Goal: Communication & Community: Answer question/provide support

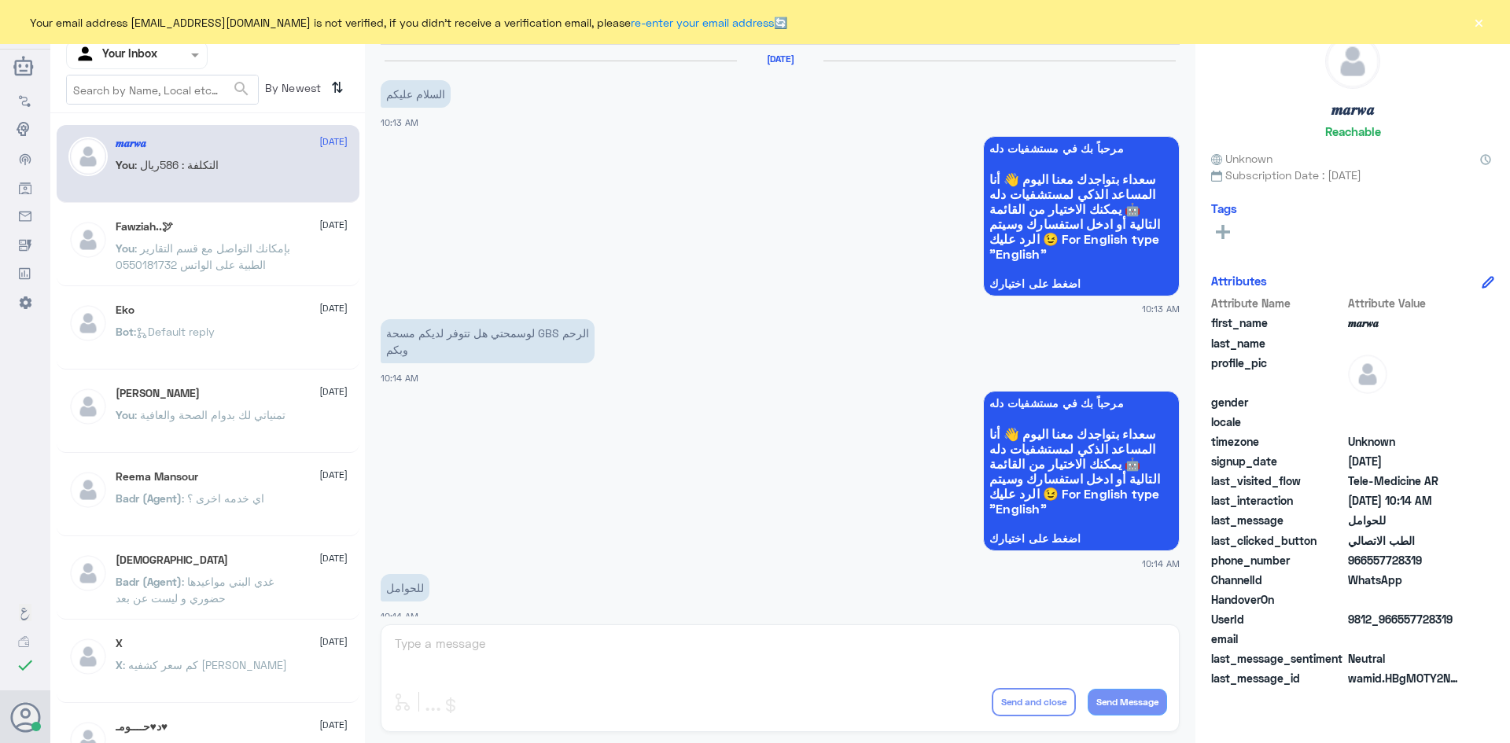
scroll to position [795, 0]
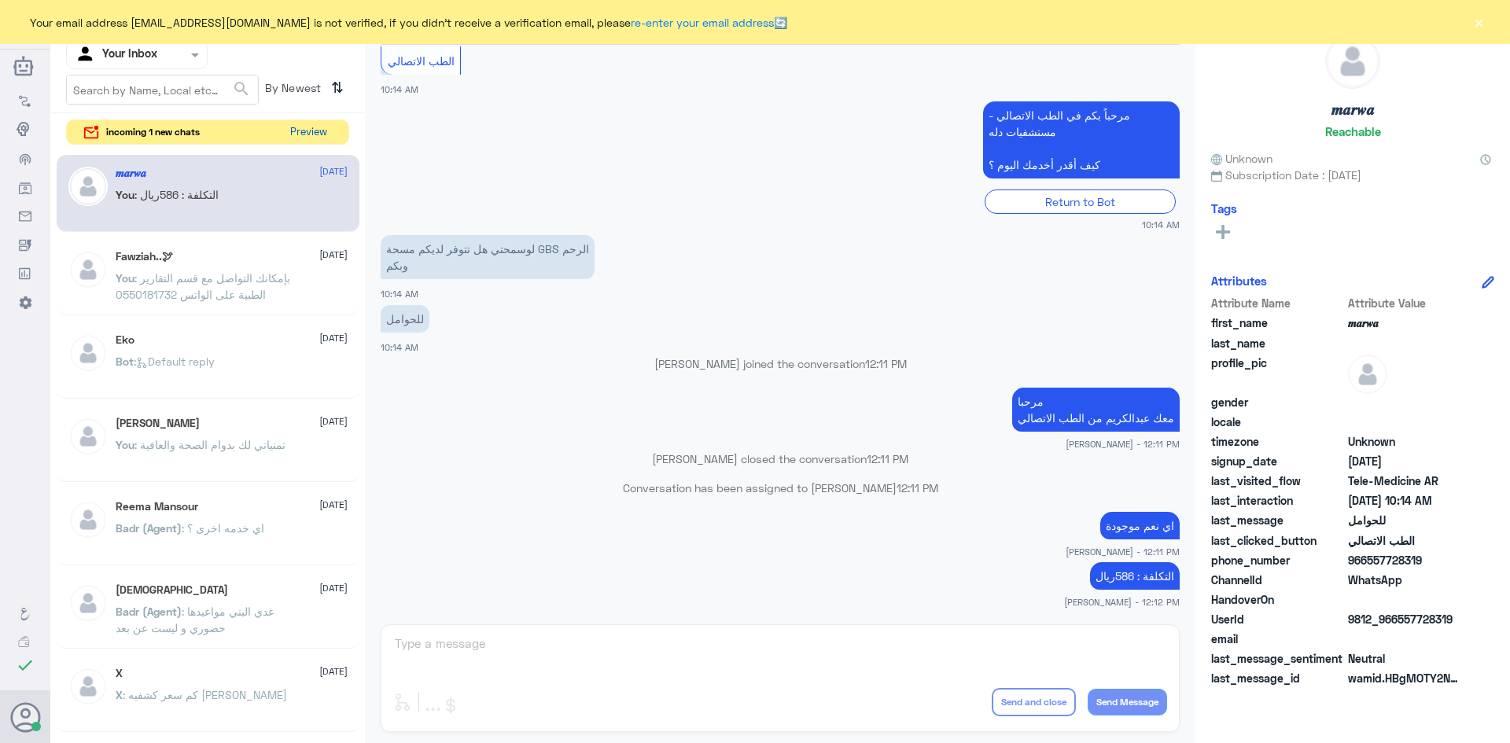
click at [320, 133] on button "Preview" at bounding box center [308, 132] width 49 height 24
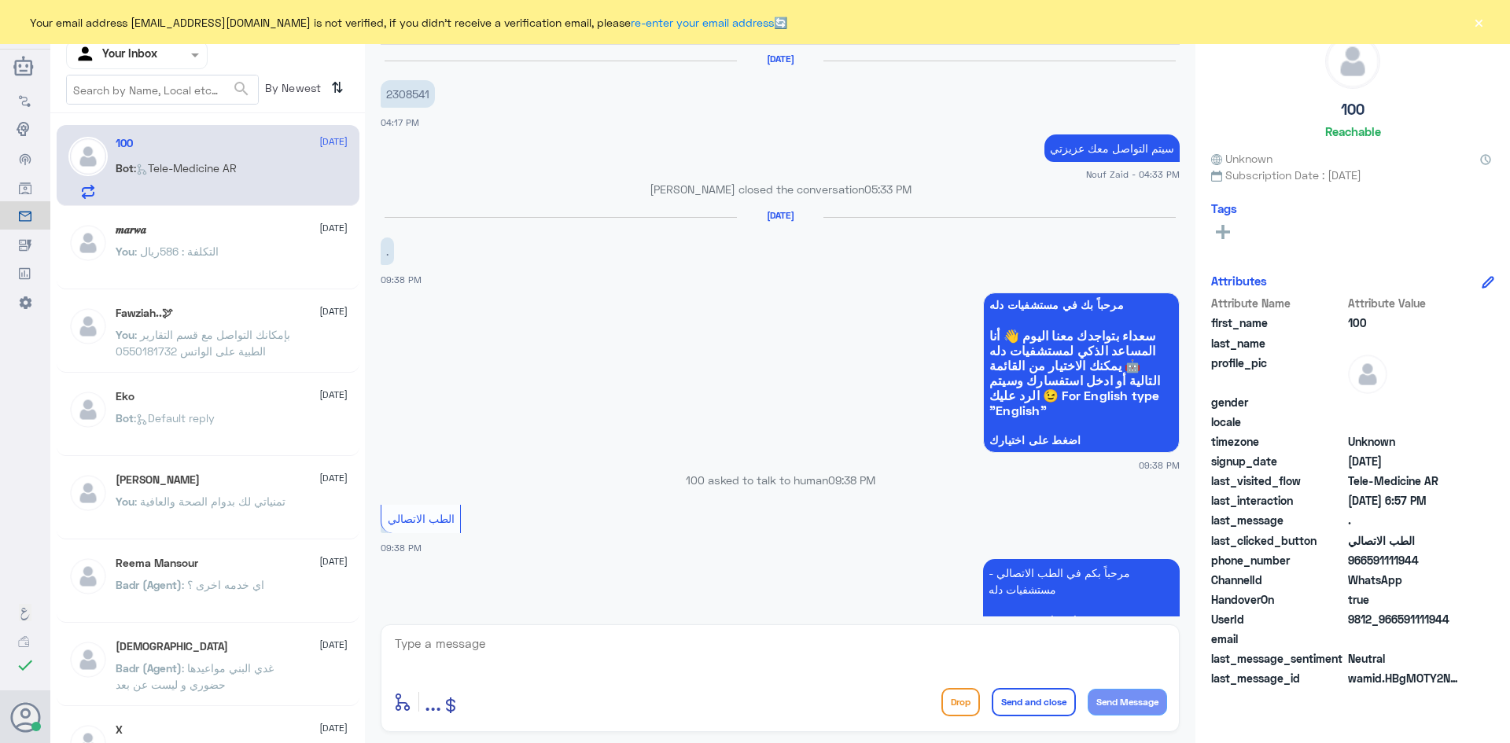
scroll to position [838, 0]
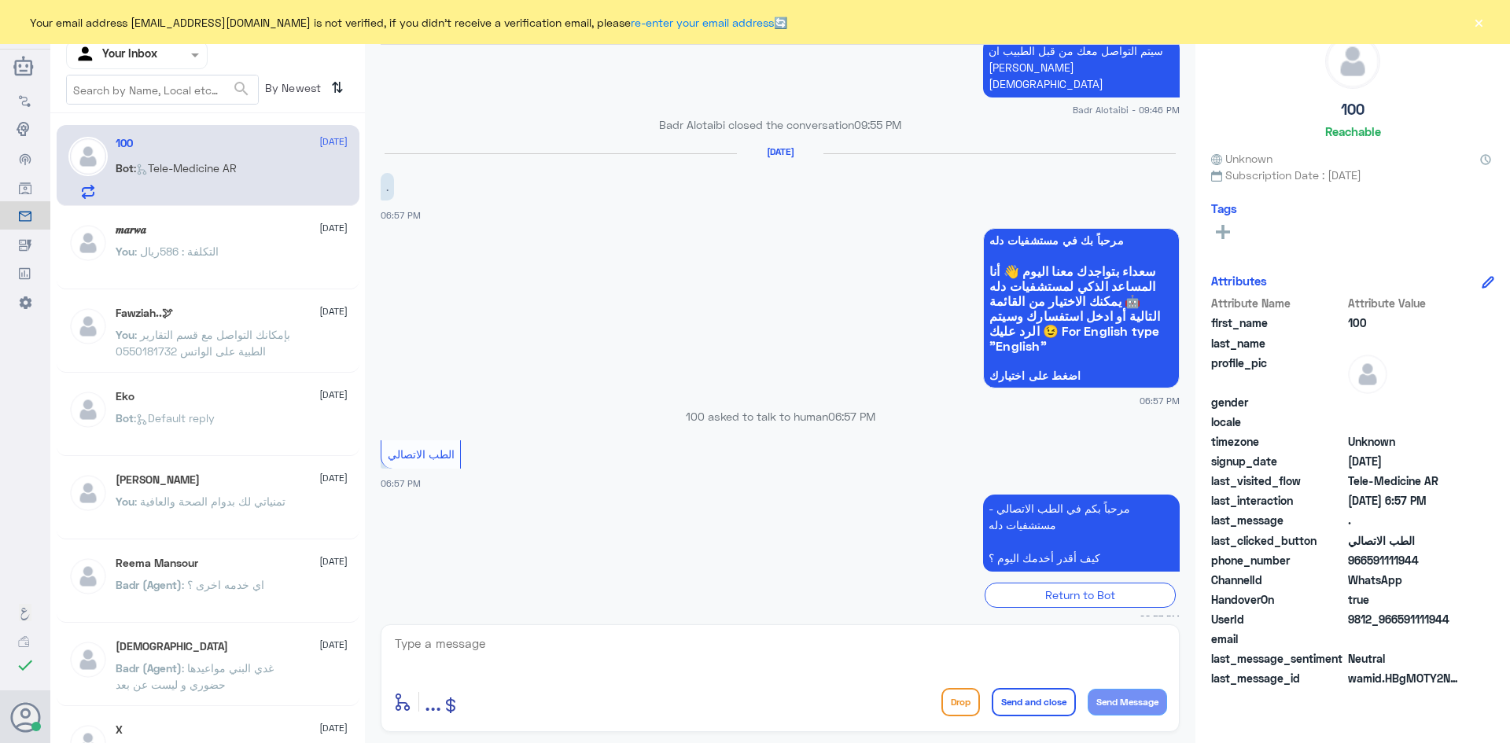
click at [593, 643] on textarea at bounding box center [780, 652] width 774 height 39
paste textarea "مرحبا معك عبدالكريم من الطب الاتصالي"
type textarea "مرحبا معك عبدالكريم من الطب الاتصالي"
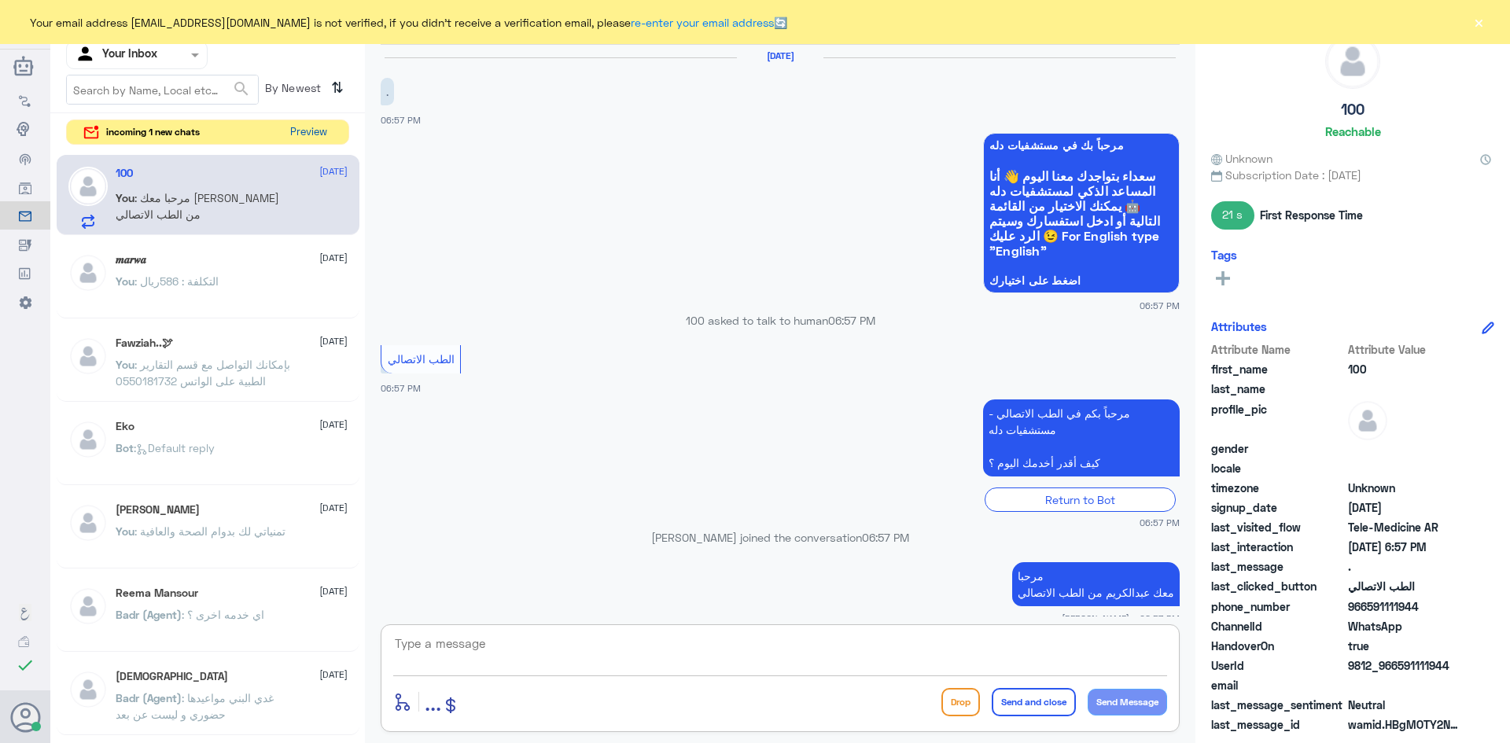
click at [318, 132] on button "Preview" at bounding box center [308, 132] width 49 height 24
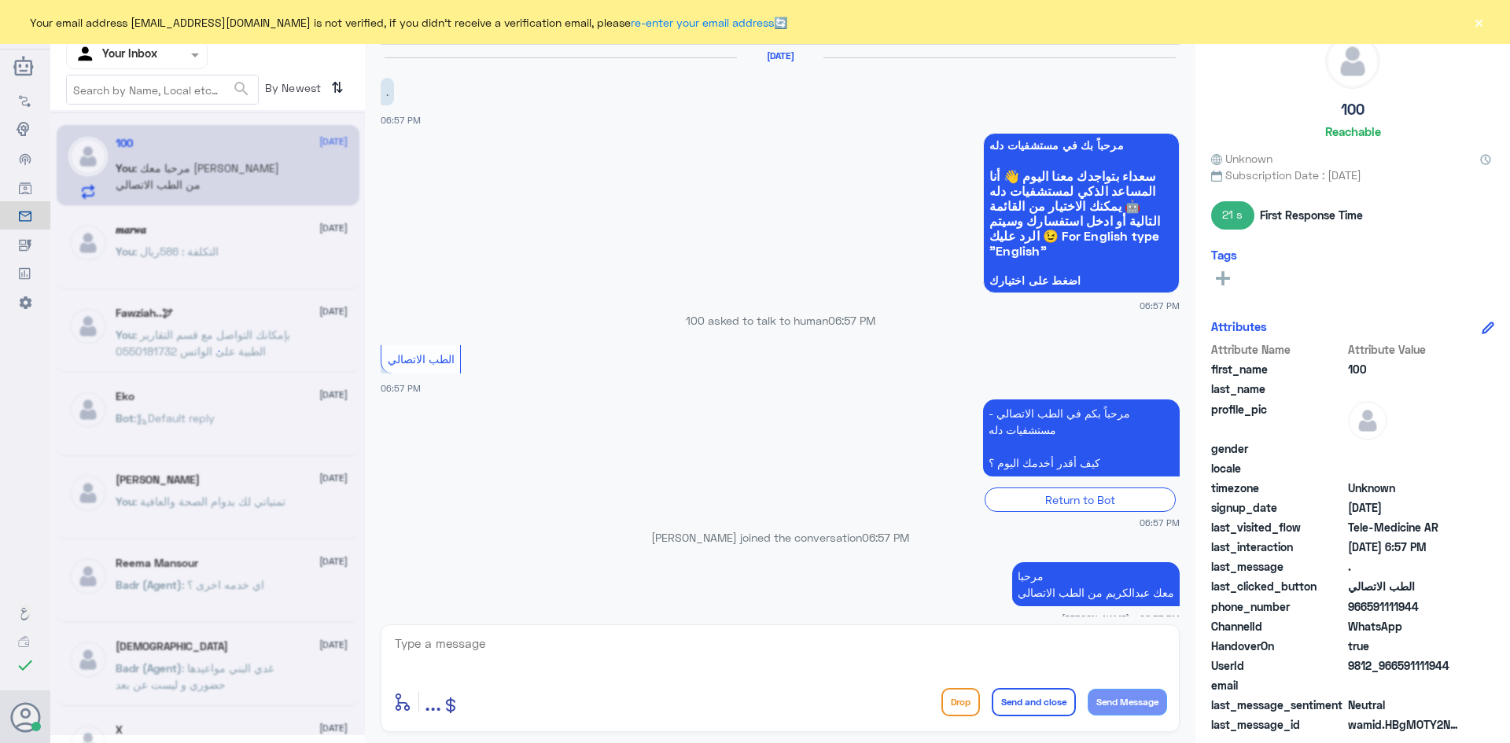
scroll to position [0, 0]
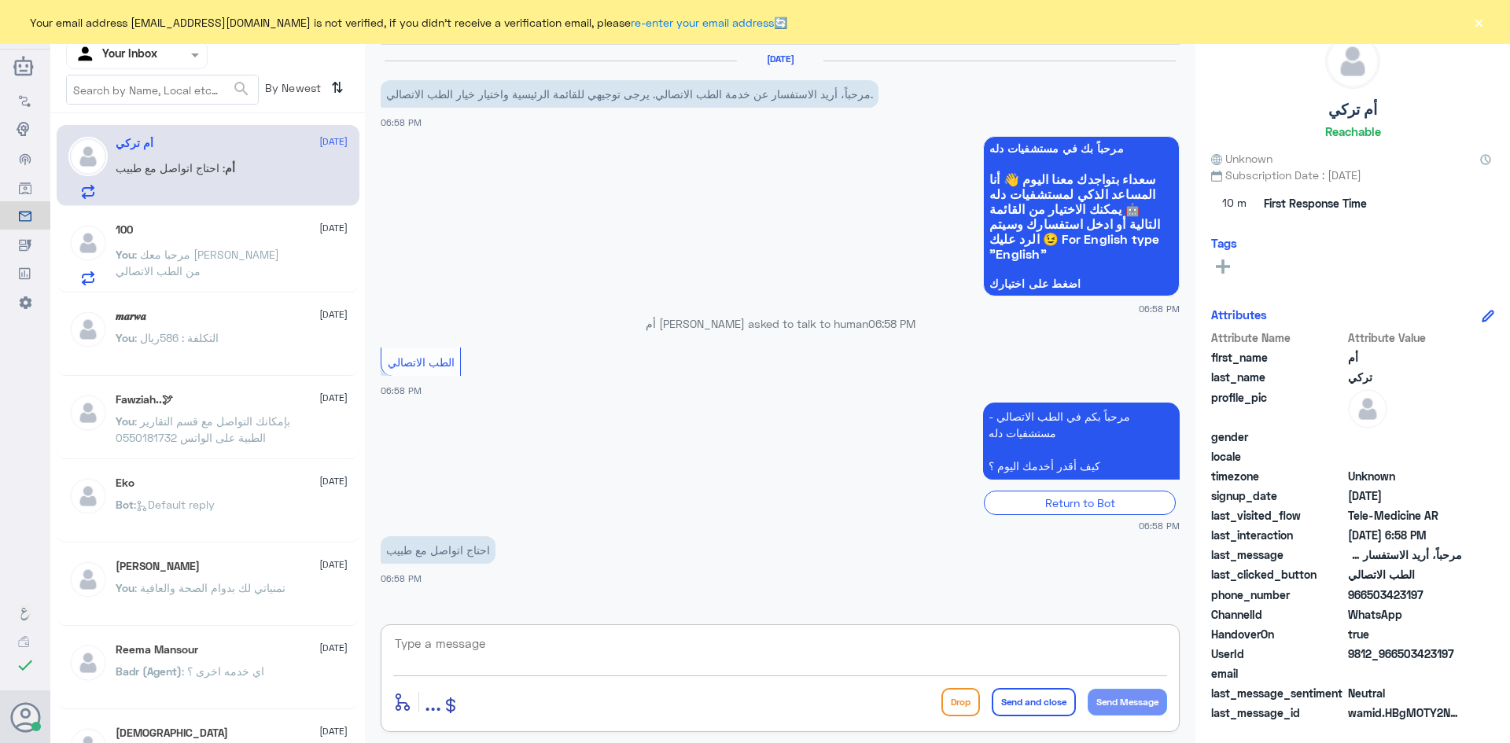
click at [672, 644] on textarea at bounding box center [780, 652] width 774 height 39
paste textarea "مرحبا معك عبدالكريم من الطب الاتصالي"
type textarea "مرحبا معك عبدالكريم من الطب الاتصالي"
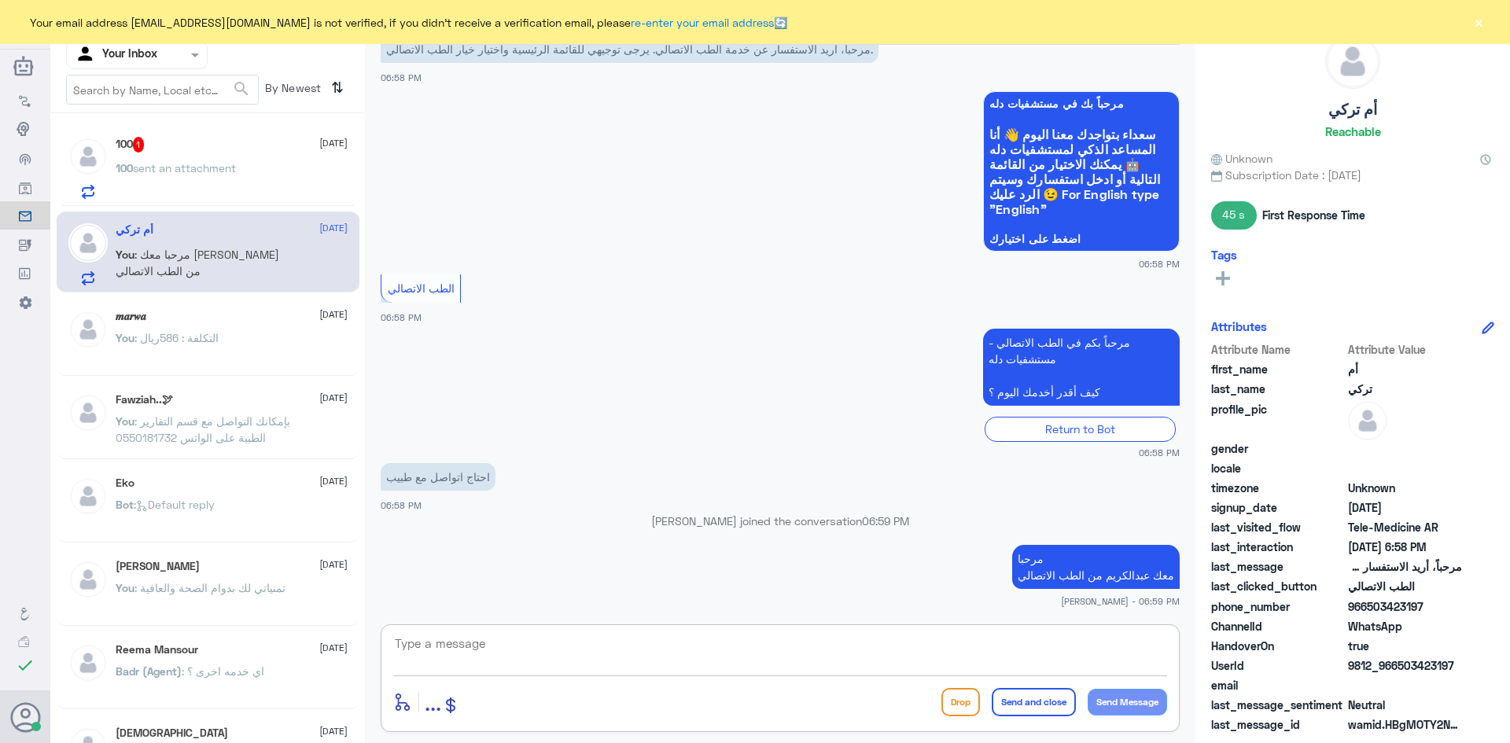
click at [841, 653] on textarea at bounding box center [780, 652] width 774 height 39
type textarea "هل يوجد عندك ملف في مستشفى دله"
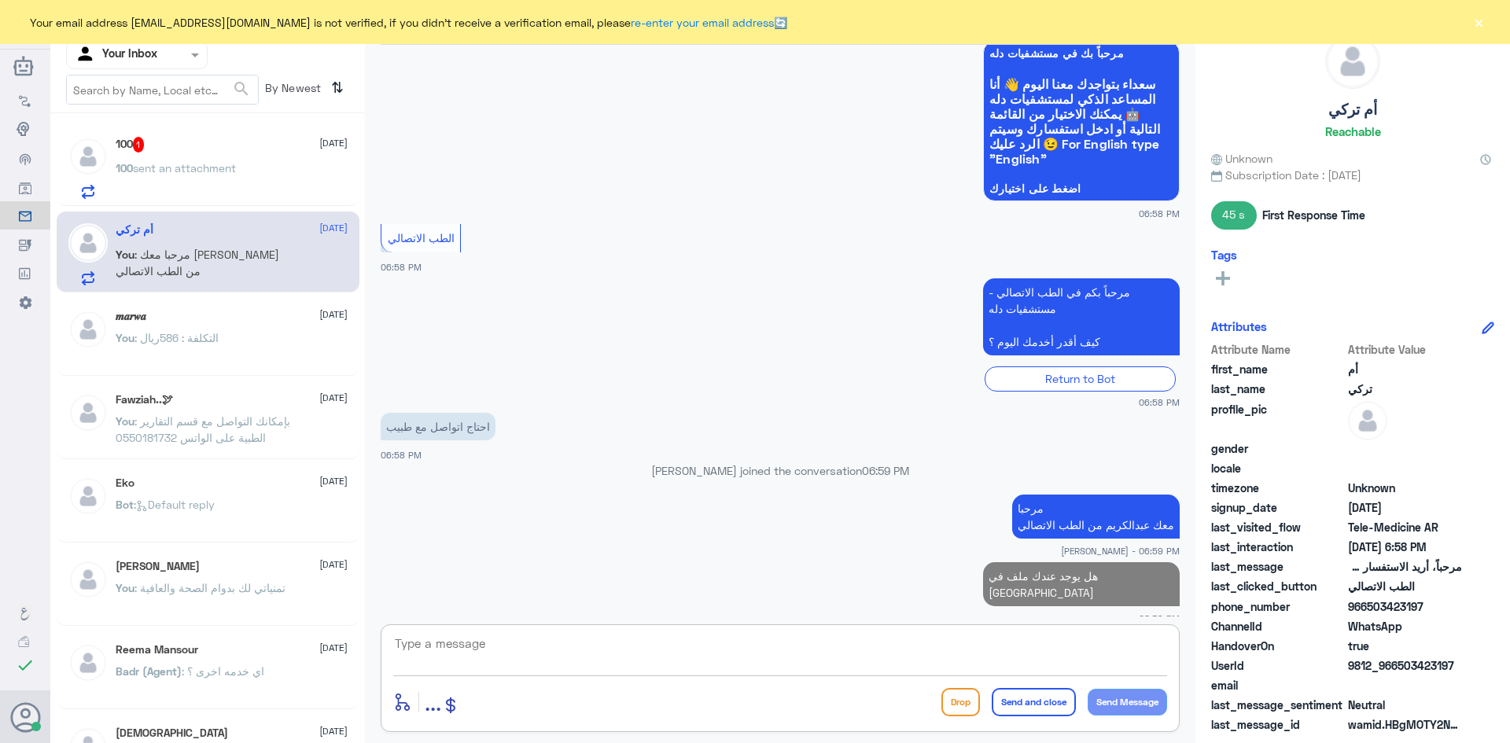
click at [258, 171] on div "100 sent an attachment" at bounding box center [232, 181] width 232 height 35
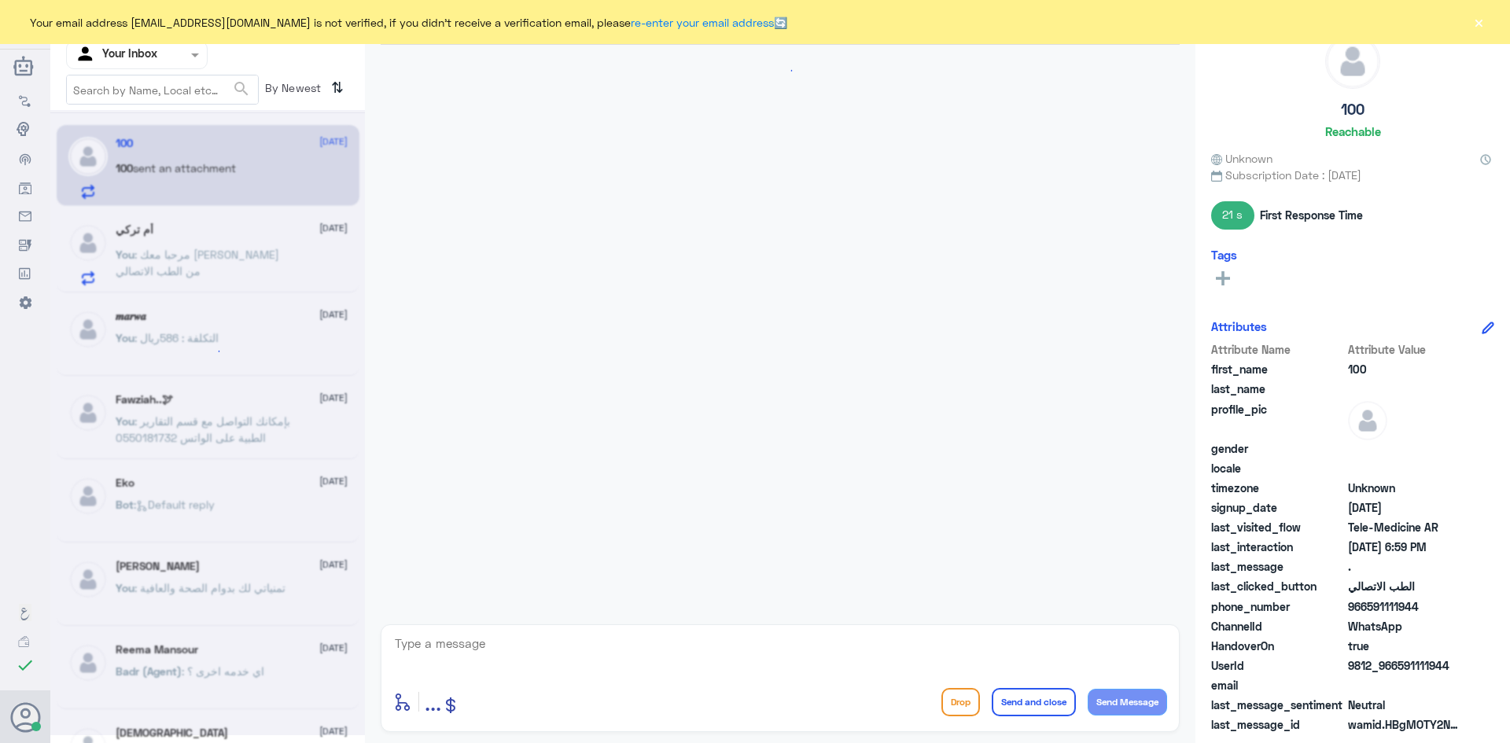
scroll to position [994, 0]
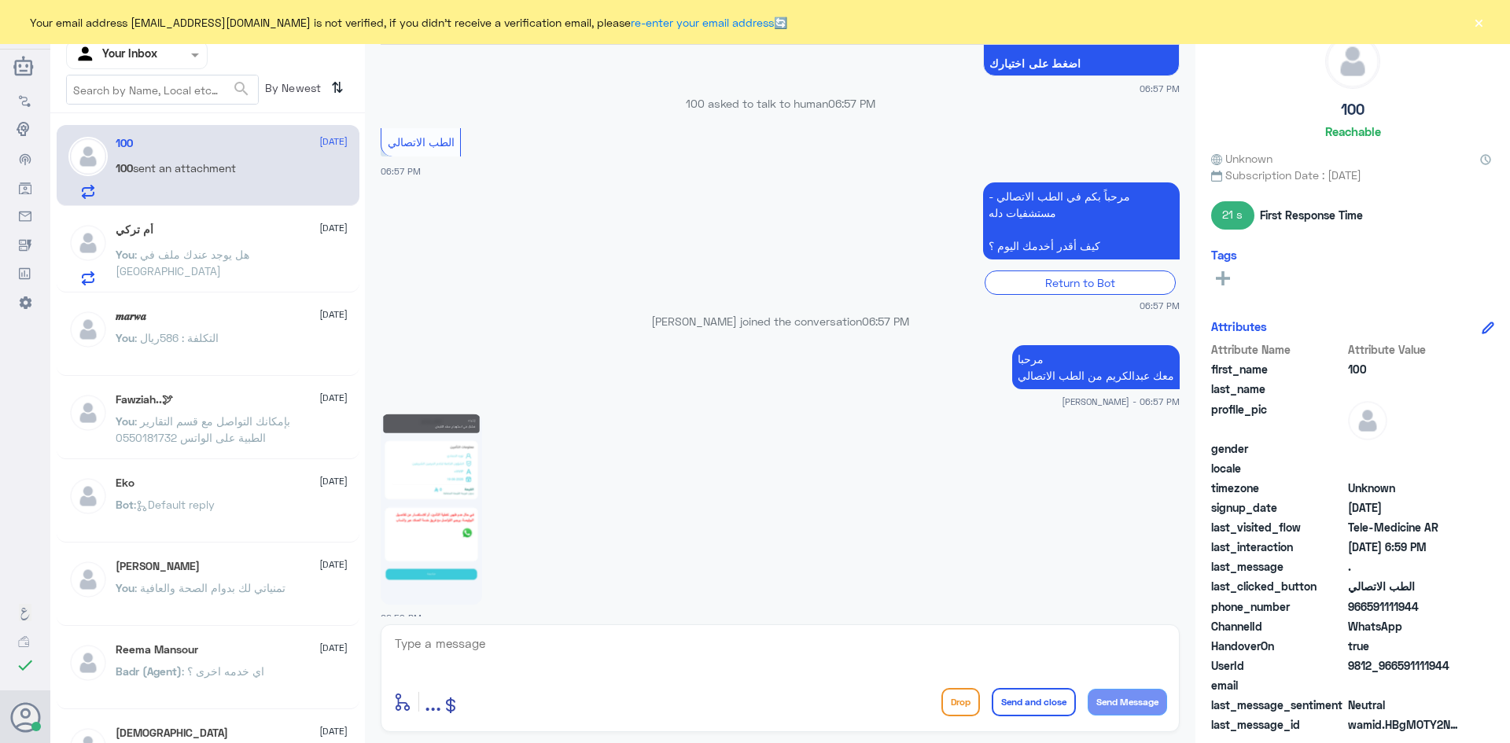
click at [444, 469] on img at bounding box center [431, 509] width 101 height 191
click at [528, 657] on textarea at bounding box center [780, 652] width 774 height 39
type textarea "ممكن تزودني برقم الهوية او رقم الملف"
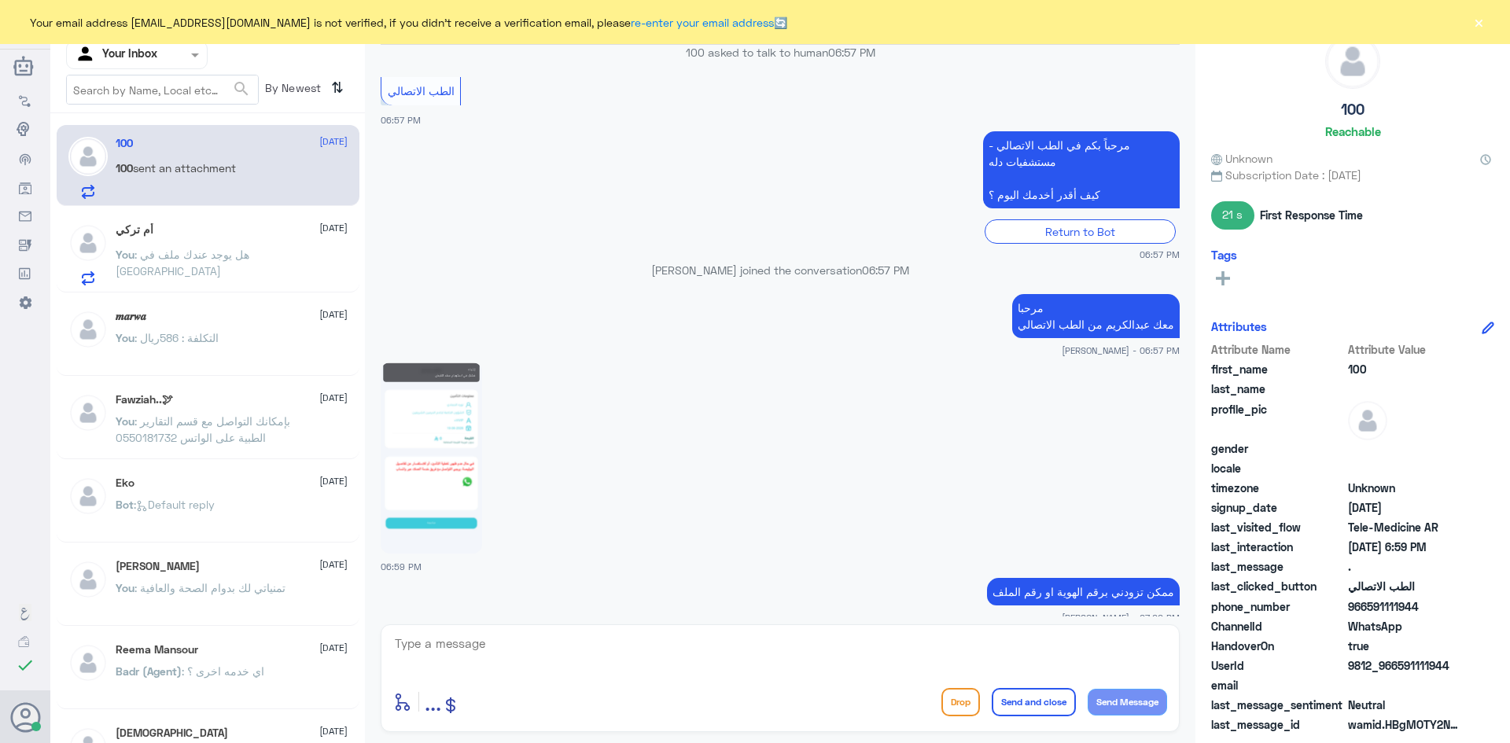
drag, startPoint x: 1421, startPoint y: 608, endPoint x: 1368, endPoint y: 611, distance: 52.8
click at [1368, 611] on span "966591111944" at bounding box center [1405, 606] width 114 height 17
copy span "591111944"
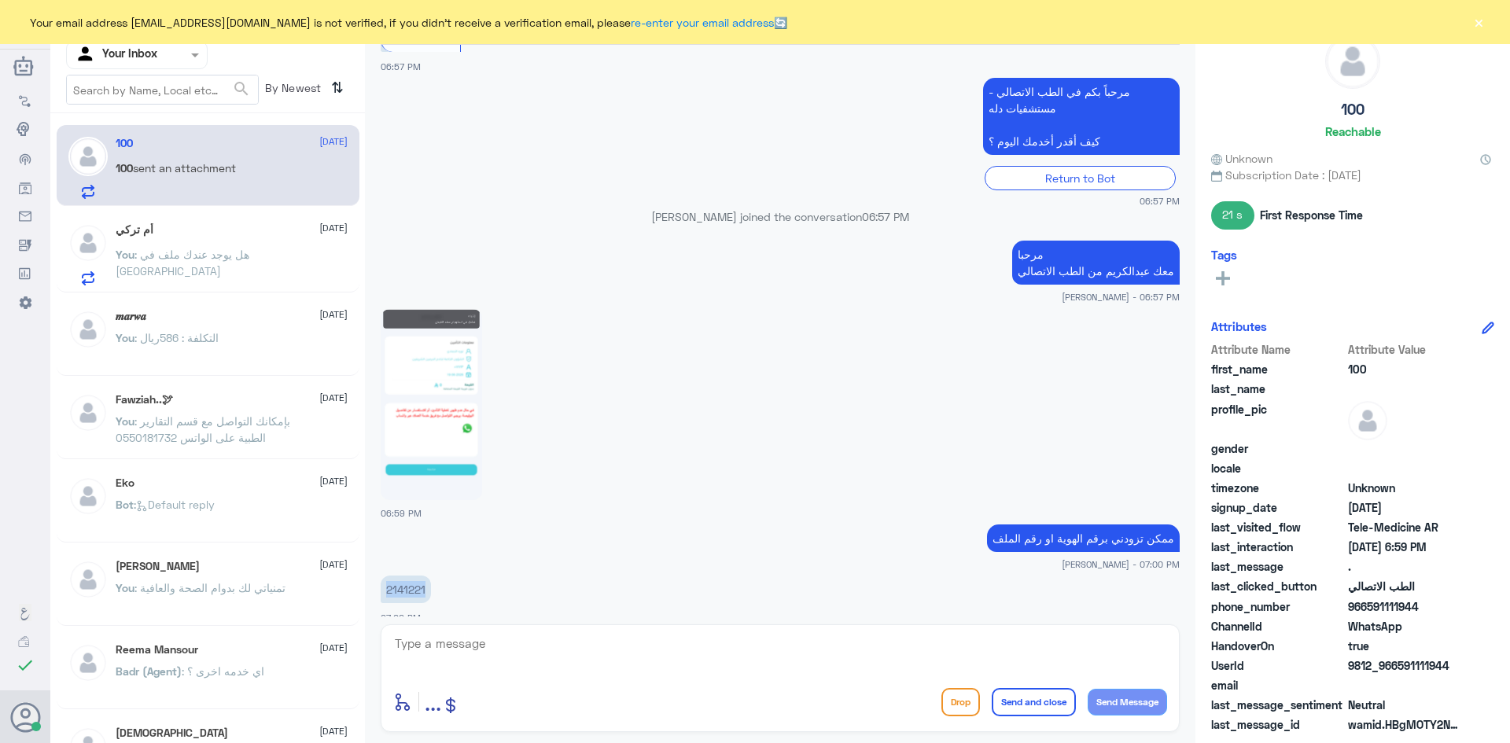
drag, startPoint x: 428, startPoint y: 573, endPoint x: 379, endPoint y: 576, distance: 48.8
click at [379, 576] on div "15 Sep 2025 . 09:38 PM مرحباً بك في مستشفيات دله سعداء بتواجدك معنا اليوم 👋 أنا…" at bounding box center [780, 331] width 815 height 572
copy p "2141221"
click at [720, 633] on textarea at bounding box center [780, 652] width 774 height 39
type textarea "ه"
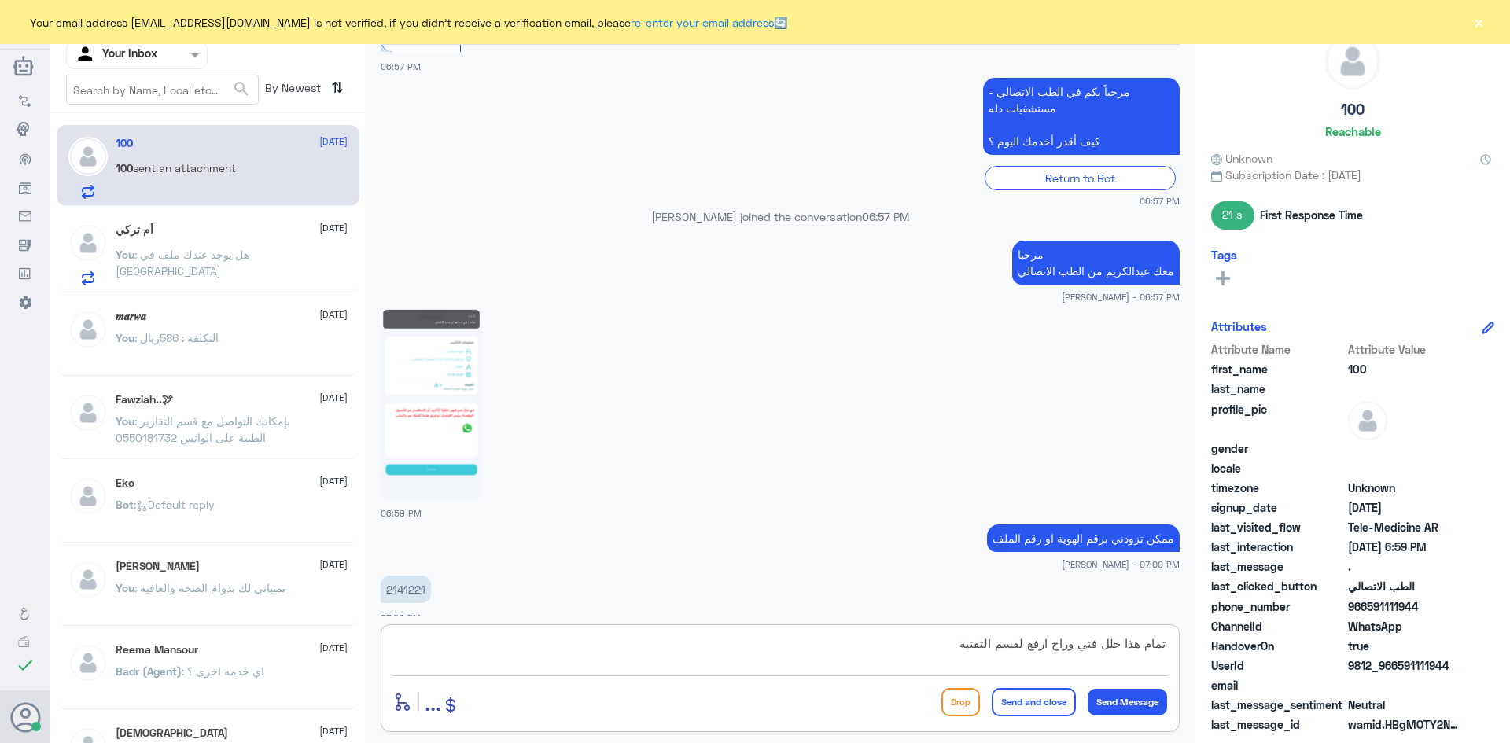
type textarea "تمام هذا خلل فني وراح ارفع لقسم التقنية"
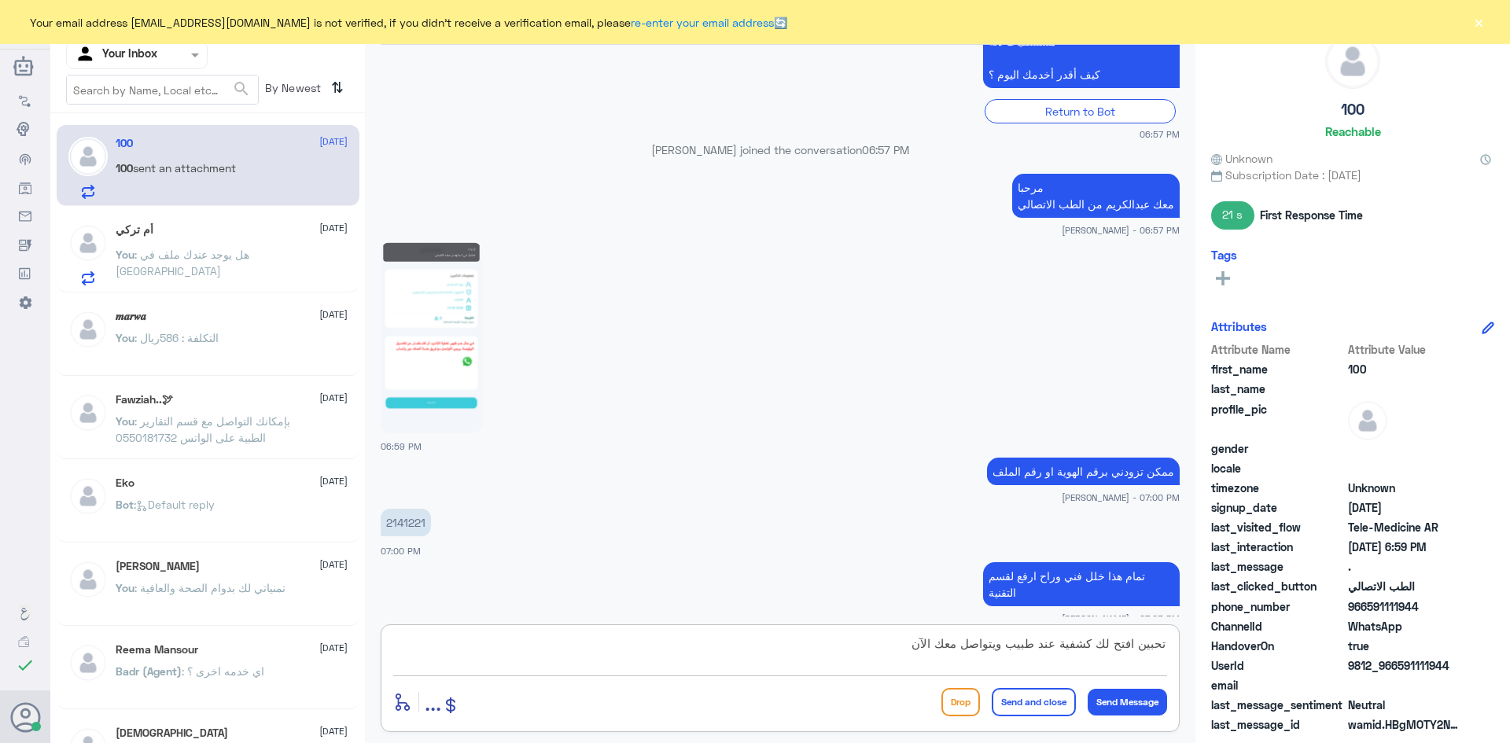
type textarea "تحبين افتح لك كشفية عند طبيب ويتواصل معك الآن"
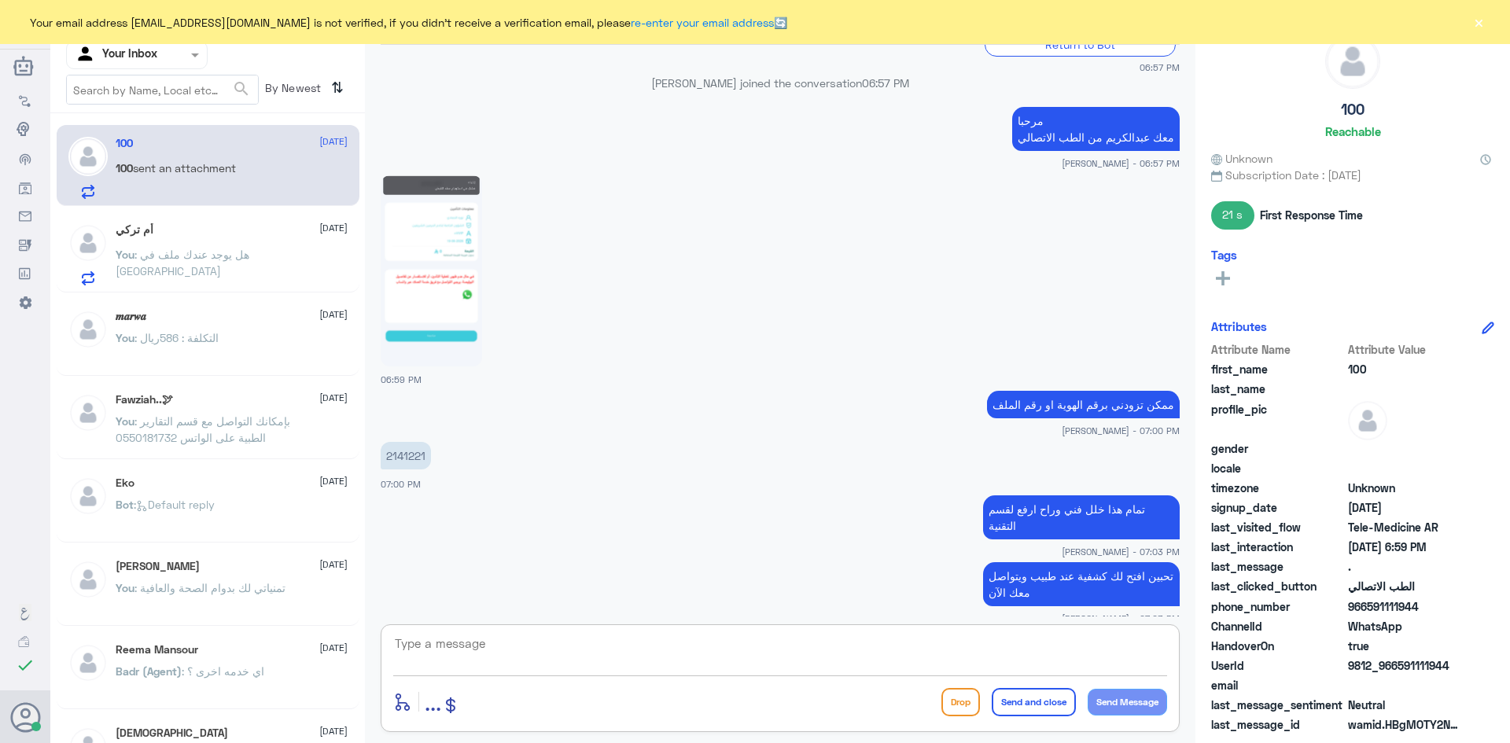
type textarea "؟"
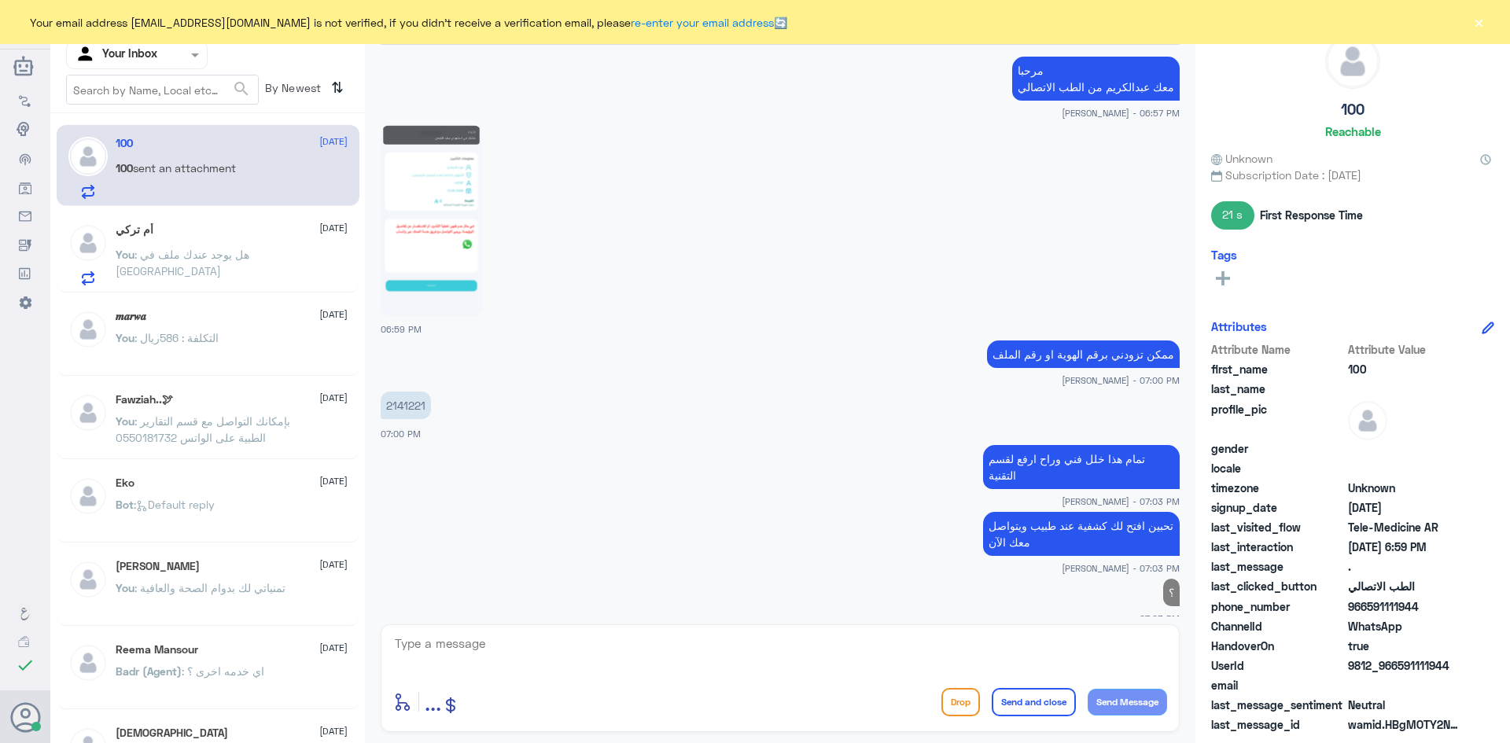
click at [241, 250] on span ": هل يوجد عندك ملف في مستشفى دله" at bounding box center [183, 263] width 134 height 30
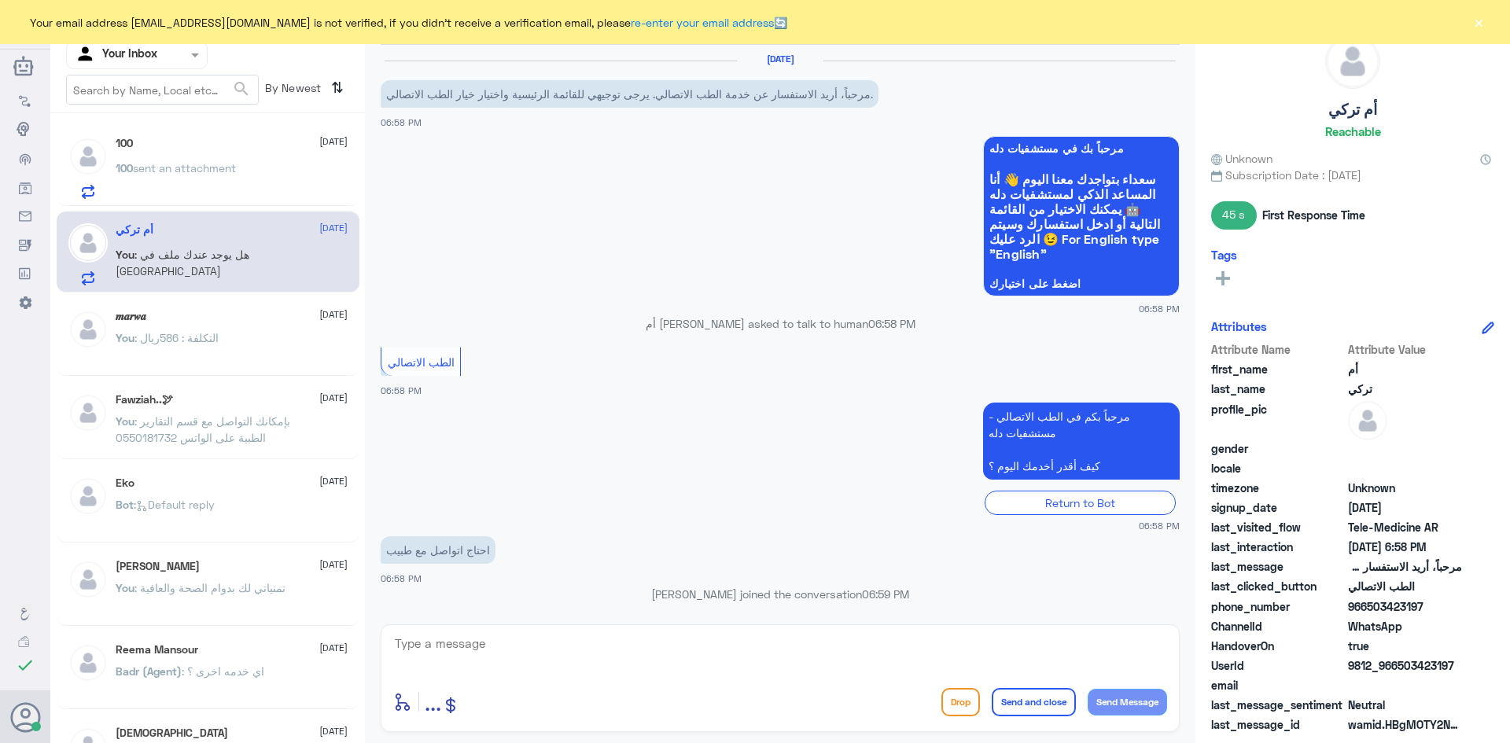
scroll to position [123, 0]
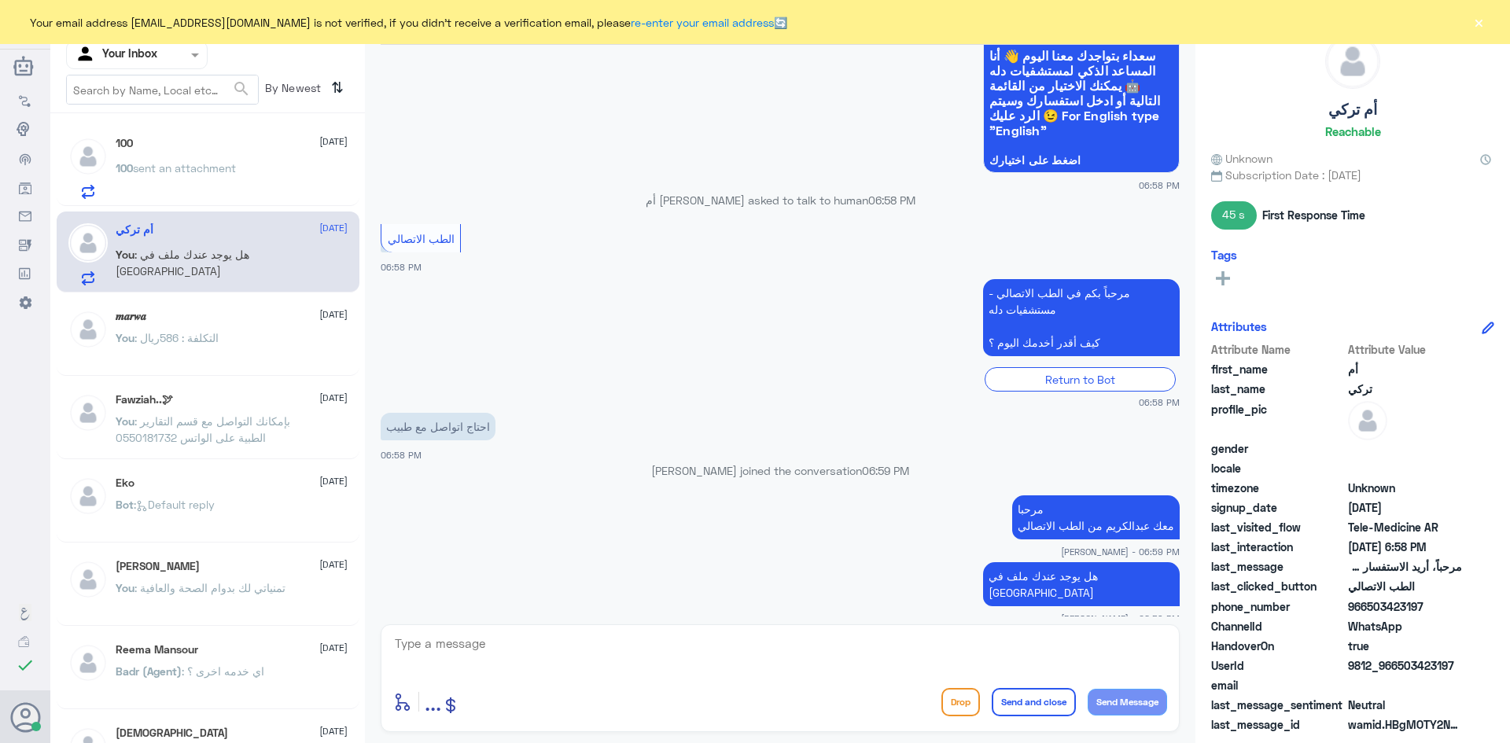
click at [925, 640] on textarea at bounding box center [780, 652] width 774 height 39
click at [219, 180] on p "100 sent an attachment" at bounding box center [176, 179] width 120 height 39
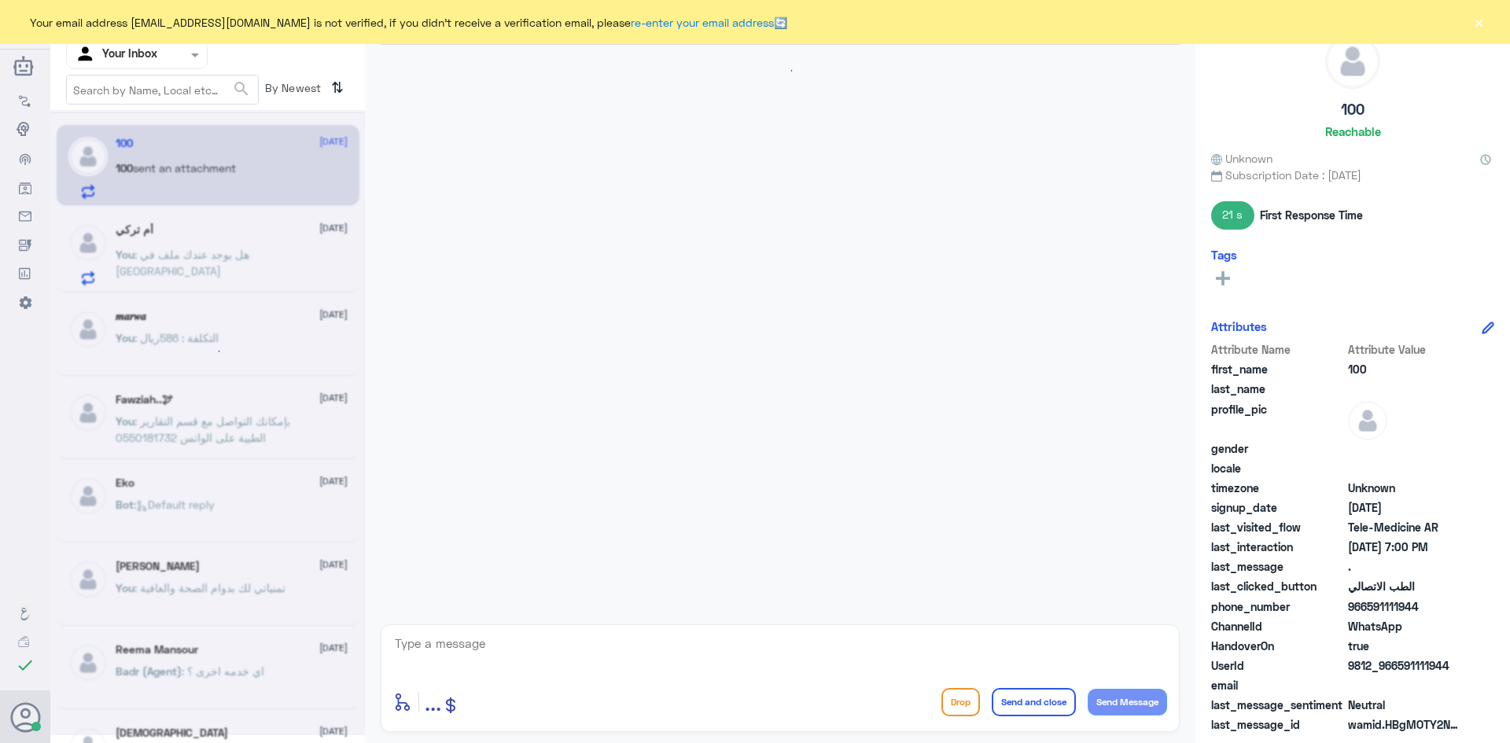
scroll to position [961, 0]
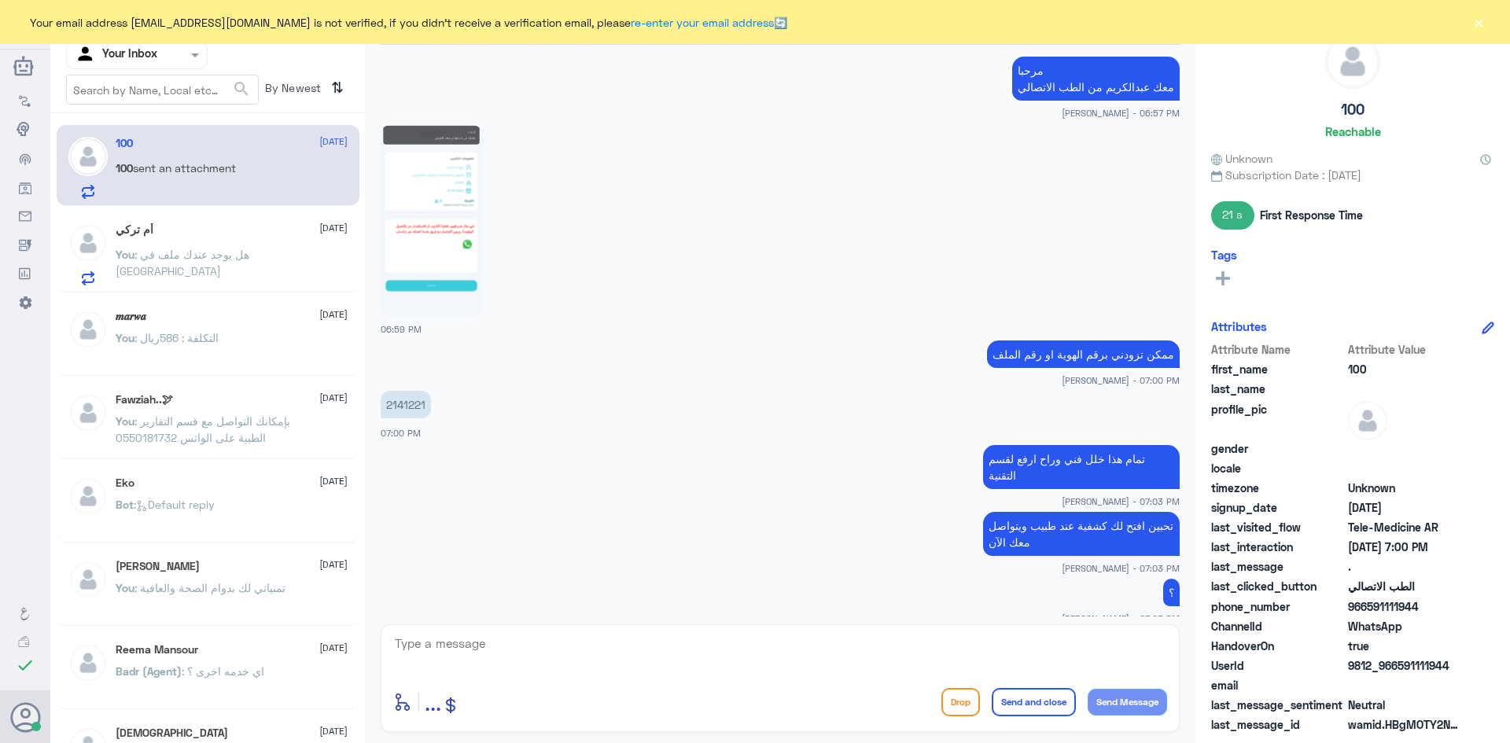
click at [1473, 24] on button "×" at bounding box center [1478, 22] width 16 height 16
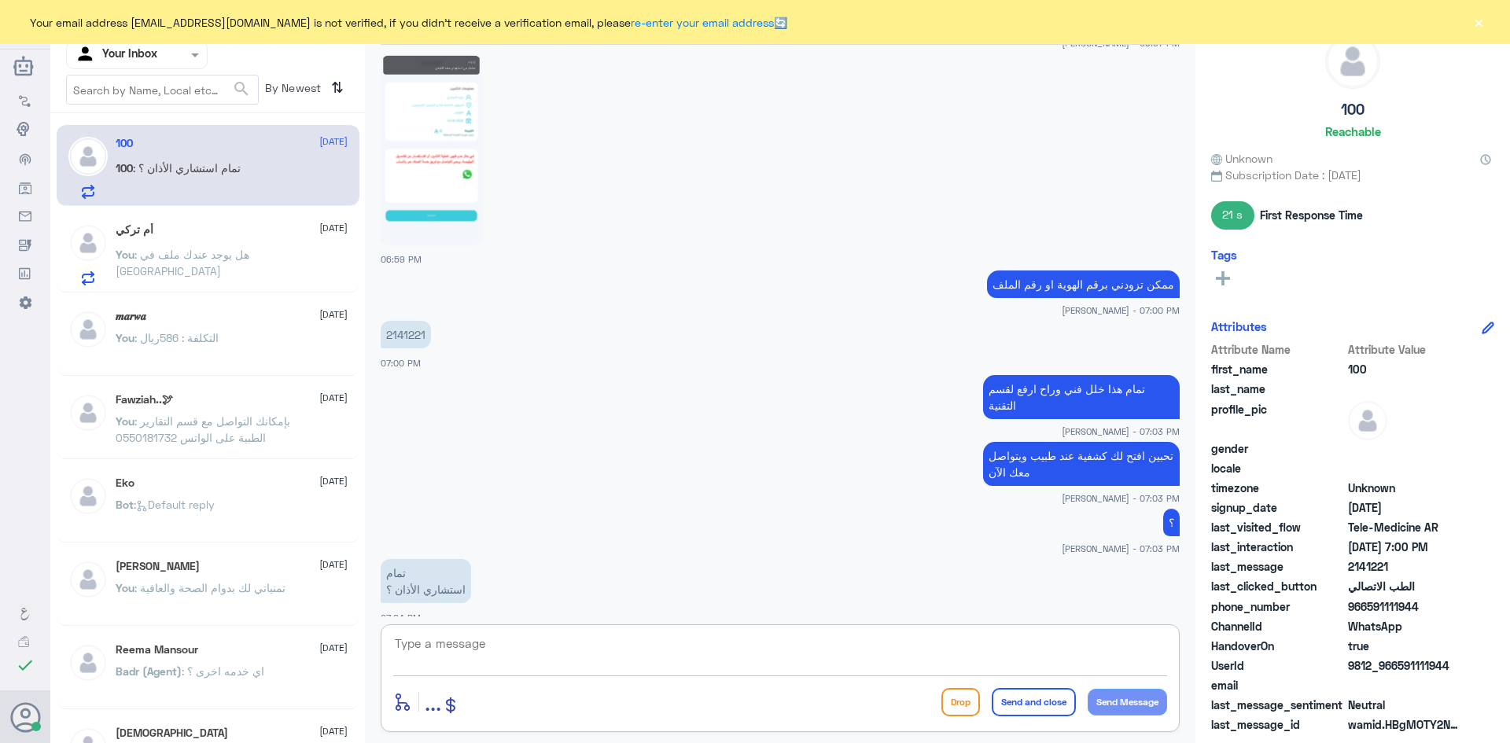
click at [513, 641] on textarea at bounding box center [780, 652] width 774 height 39
type textarea "ا"
click at [424, 86] on img at bounding box center [431, 150] width 101 height 191
click at [508, 642] on textarea at bounding box center [780, 652] width 774 height 39
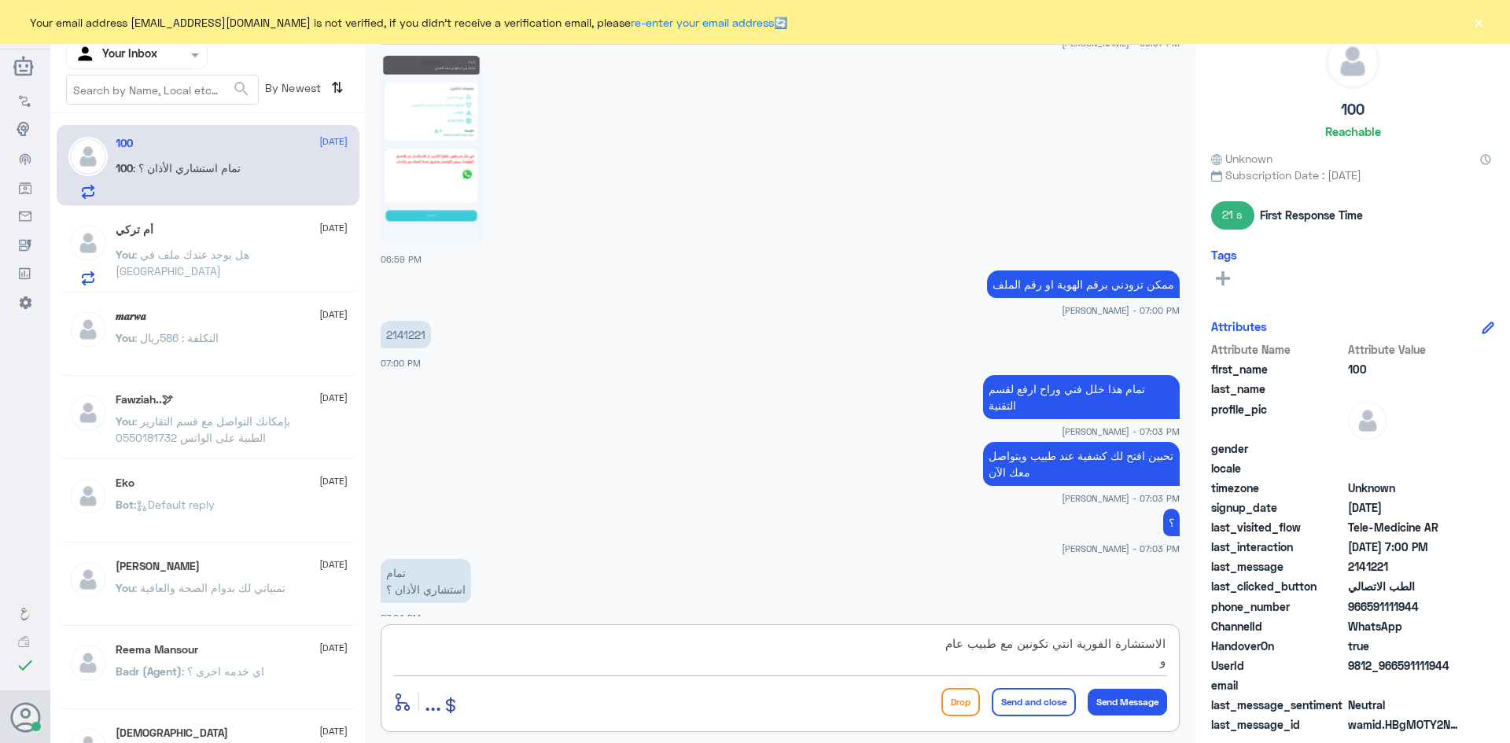
type textarea "الاستشارة الفورية انتي تكونين مع طبيب عام"
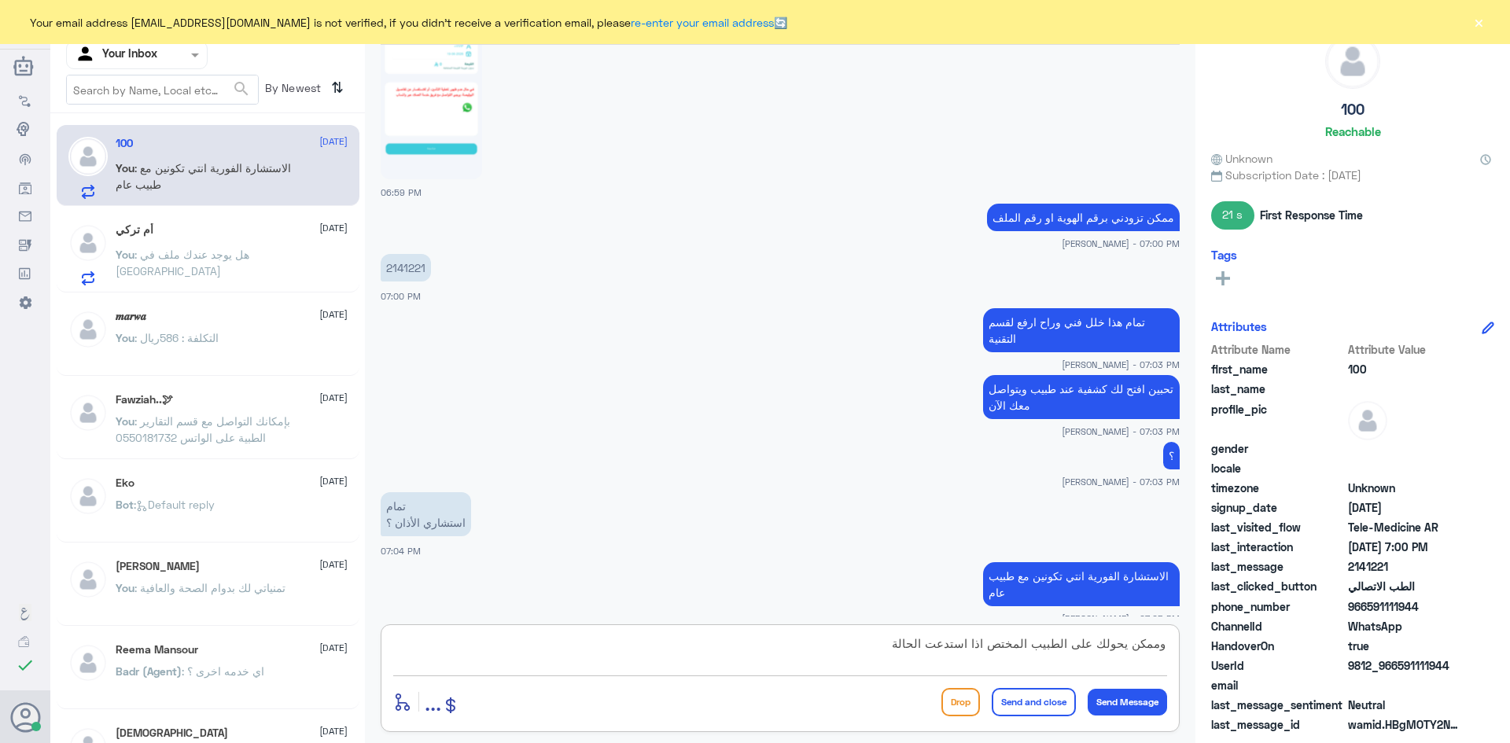
type textarea "وممكن يحولك على الطبيب المختص اذا استدعت الحالة"
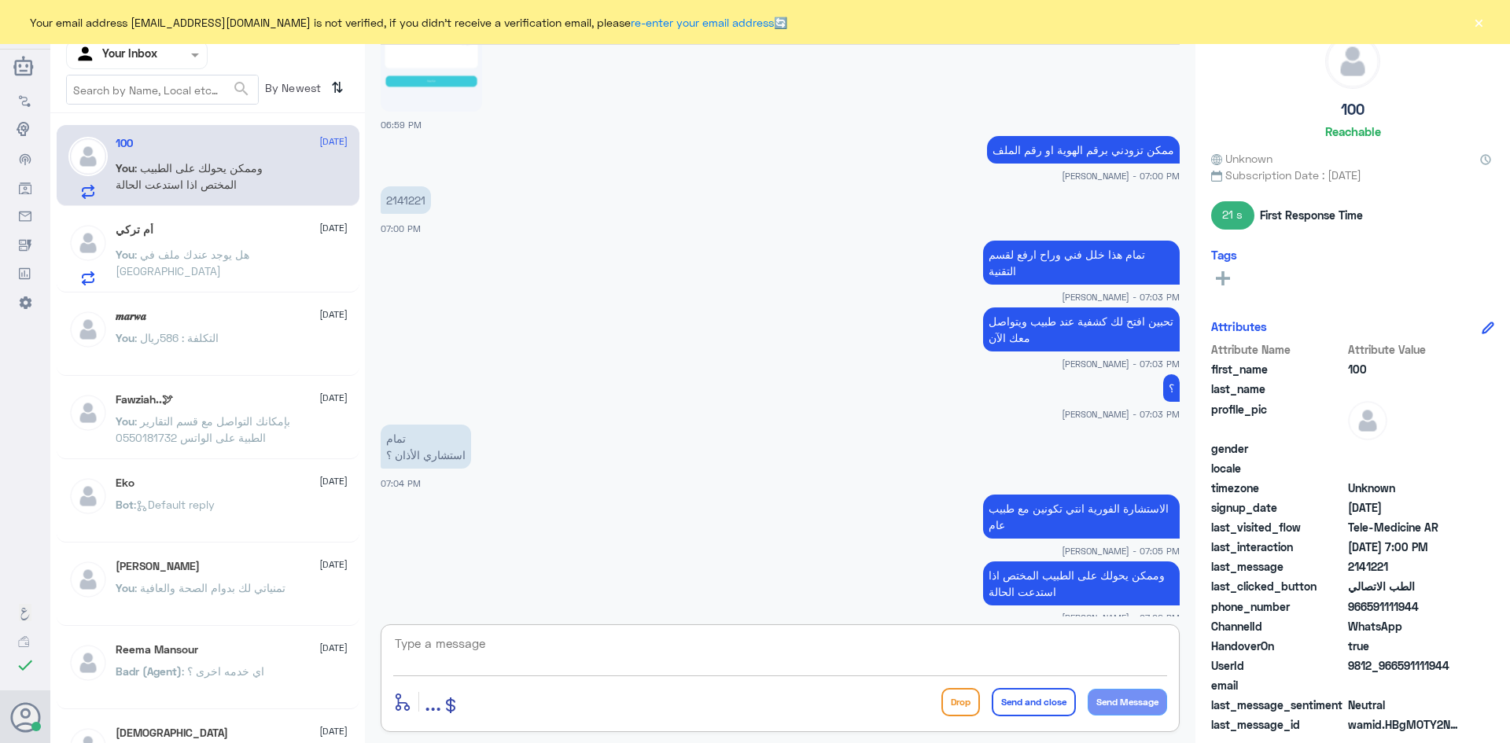
scroll to position [1235, 0]
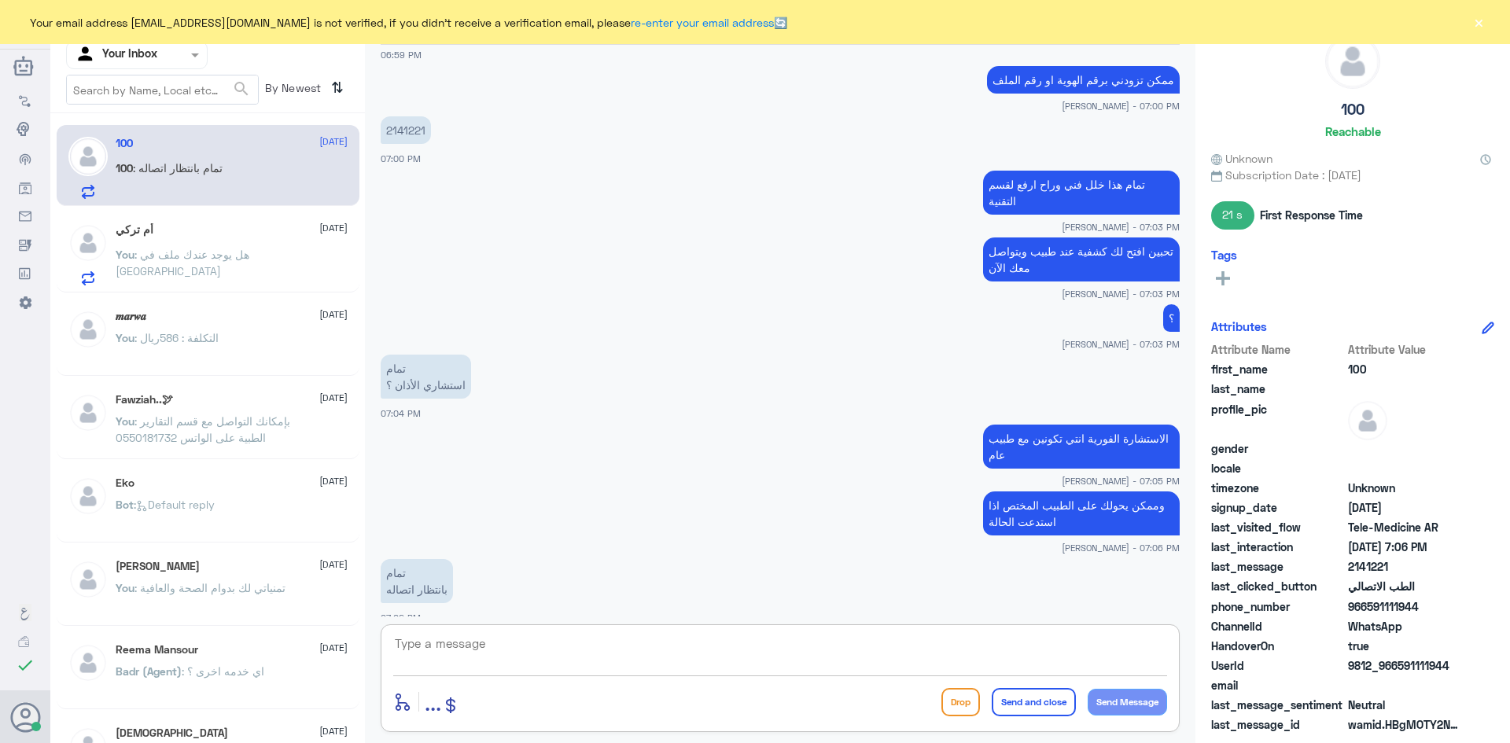
click at [514, 652] on textarea at bounding box center [780, 652] width 774 height 39
type textarea "تمام"
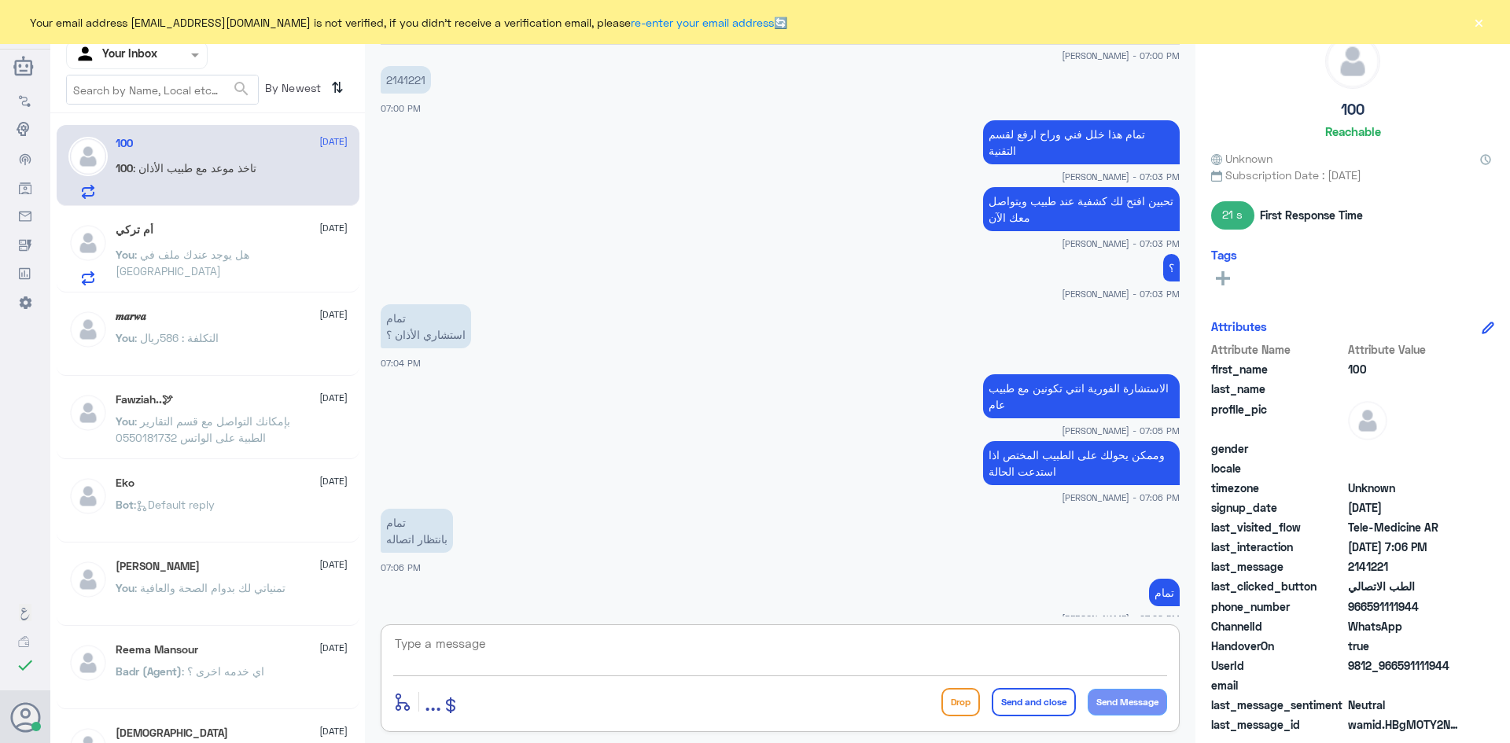
scroll to position [1410, 0]
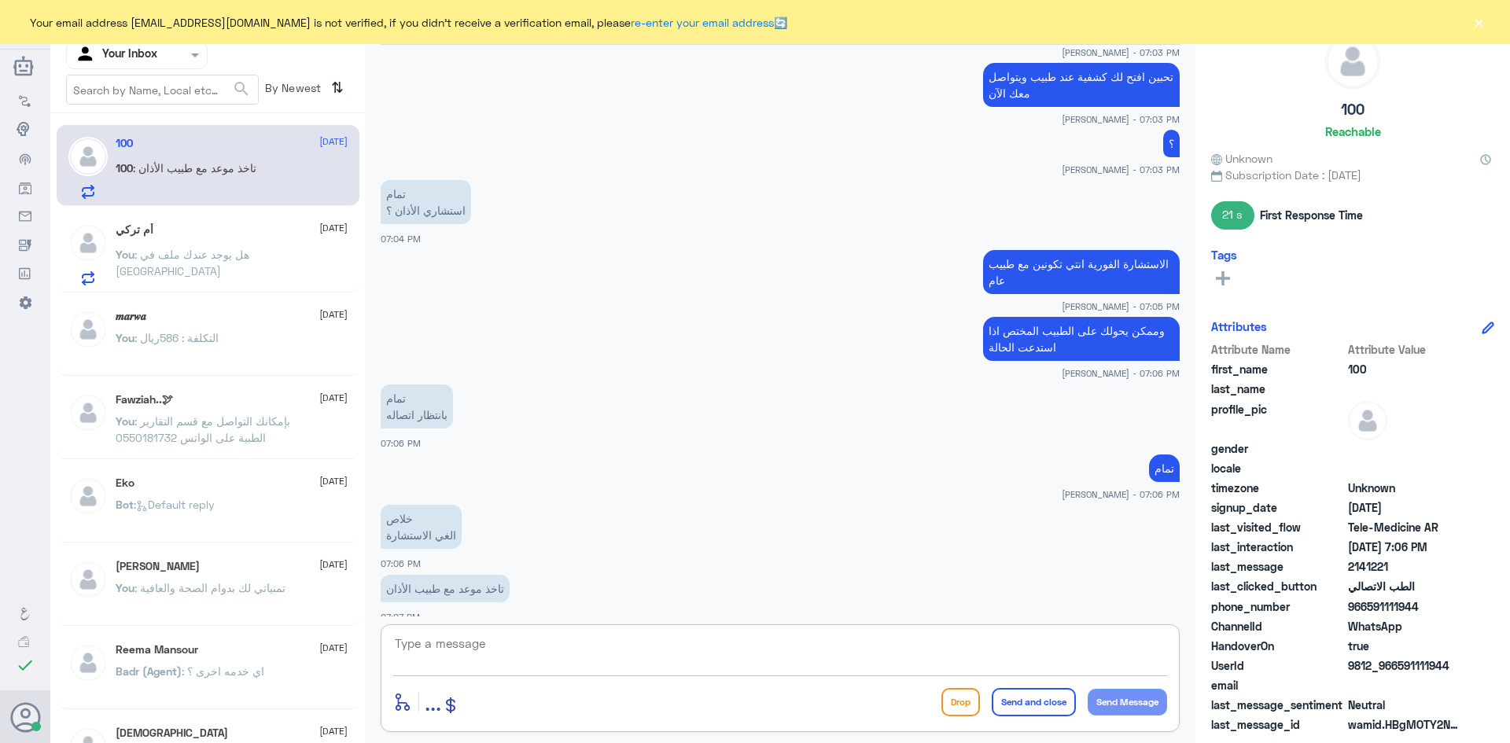
click at [506, 642] on textarea at bounding box center [780, 652] width 774 height 39
type textarea "بإمكانك حجز موعد مع الدكتور من خلال التطبيق او بالاتصال بالرقم الموحد 920012222"
click at [1036, 696] on button "Send and close" at bounding box center [1034, 702] width 84 height 28
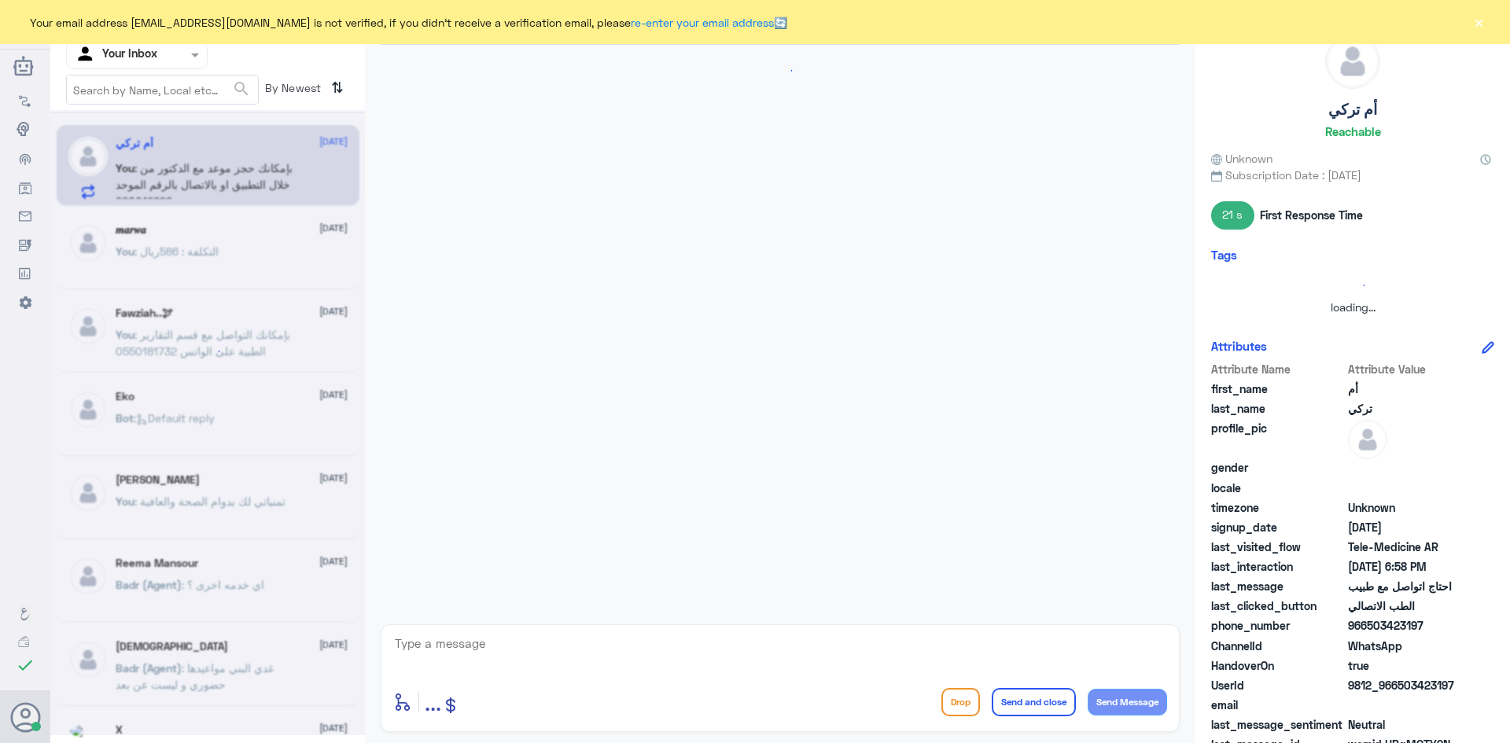
scroll to position [123, 0]
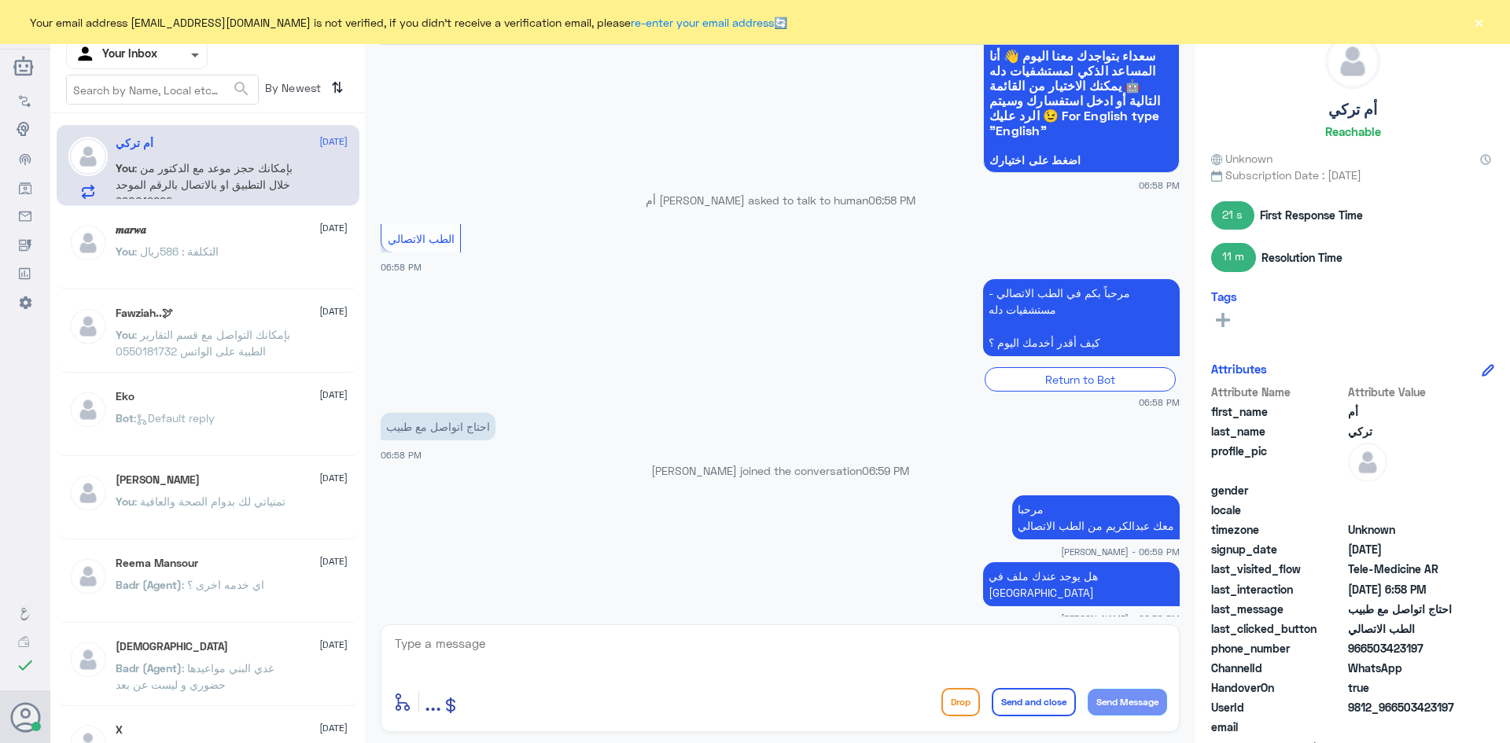
click at [197, 53] on span at bounding box center [195, 56] width 8 height 6
click at [155, 125] on b "Unassigned" at bounding box center [131, 122] width 60 height 13
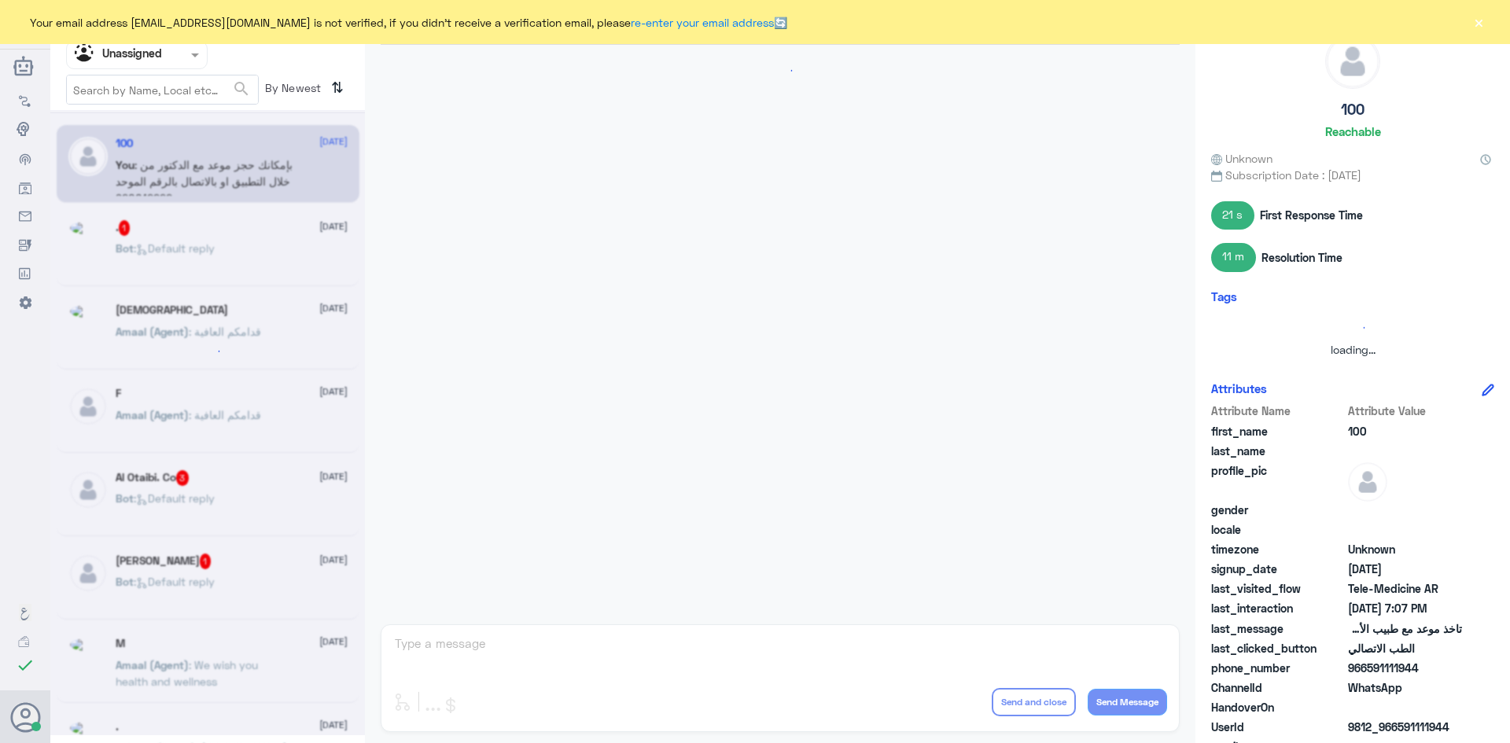
scroll to position [852, 0]
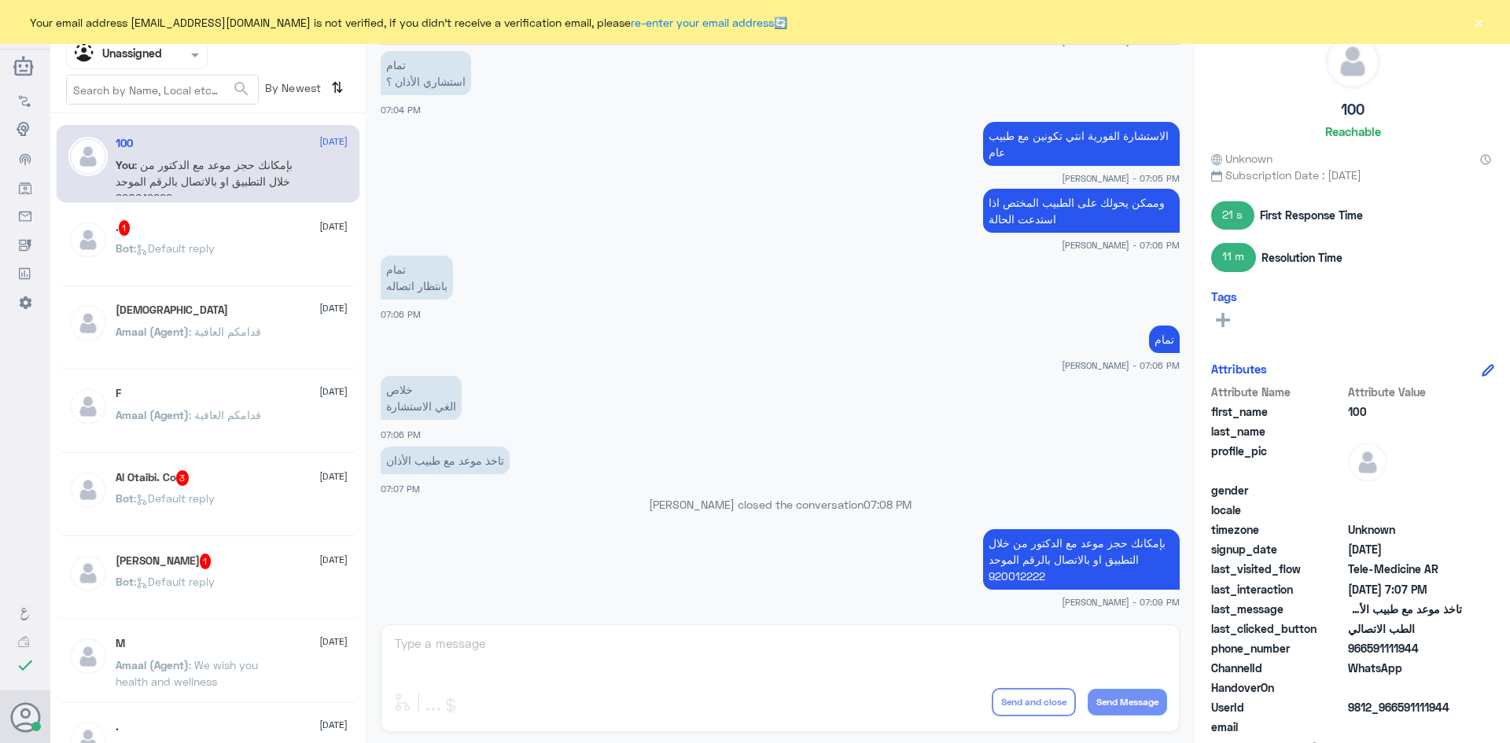
click at [256, 259] on div "Bot : Default reply" at bounding box center [232, 261] width 232 height 35
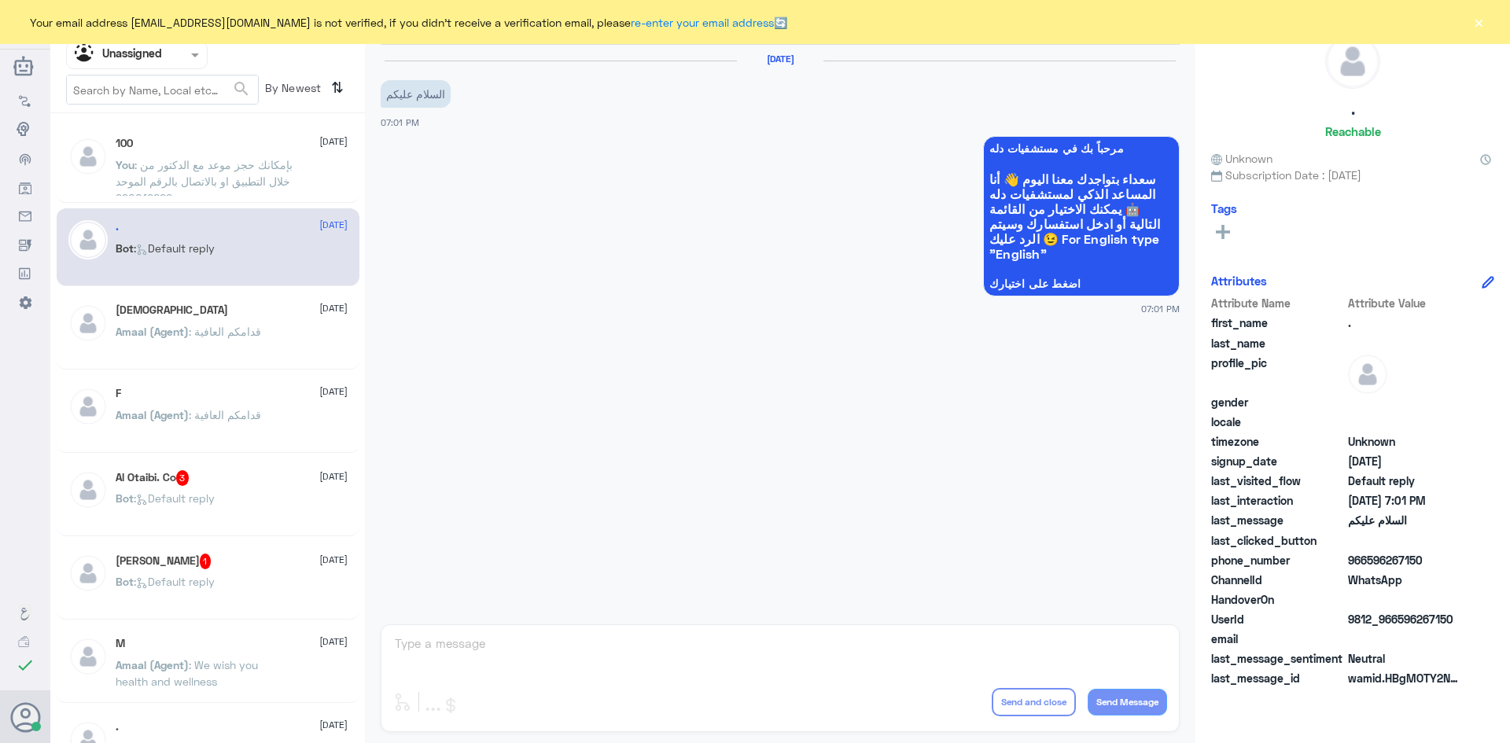
click at [222, 172] on p "You : بإمكانك حجز موعد مع الدكتور من خلال التطبيق او بالاتصال بالرقم الموحد 920…" at bounding box center [204, 175] width 177 height 39
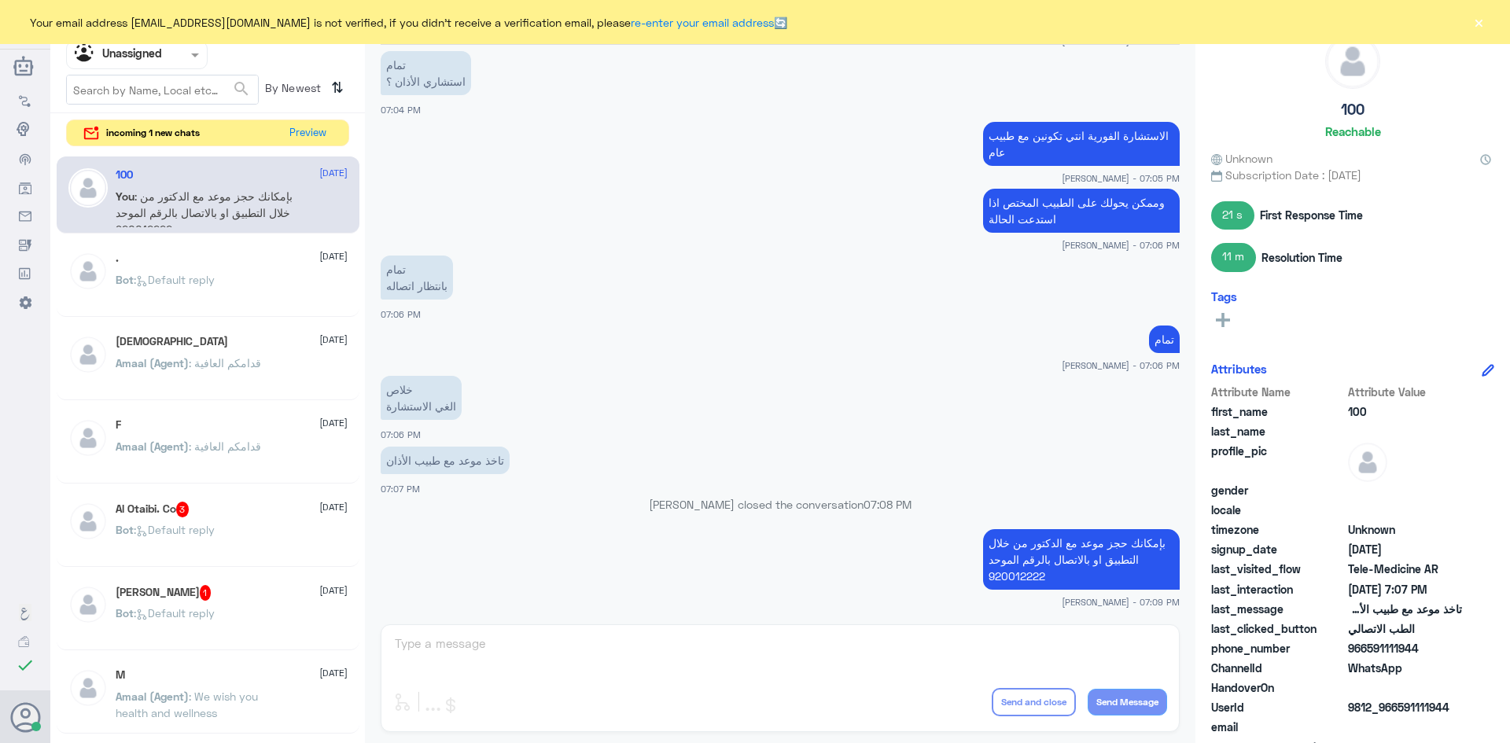
scroll to position [1090, 0]
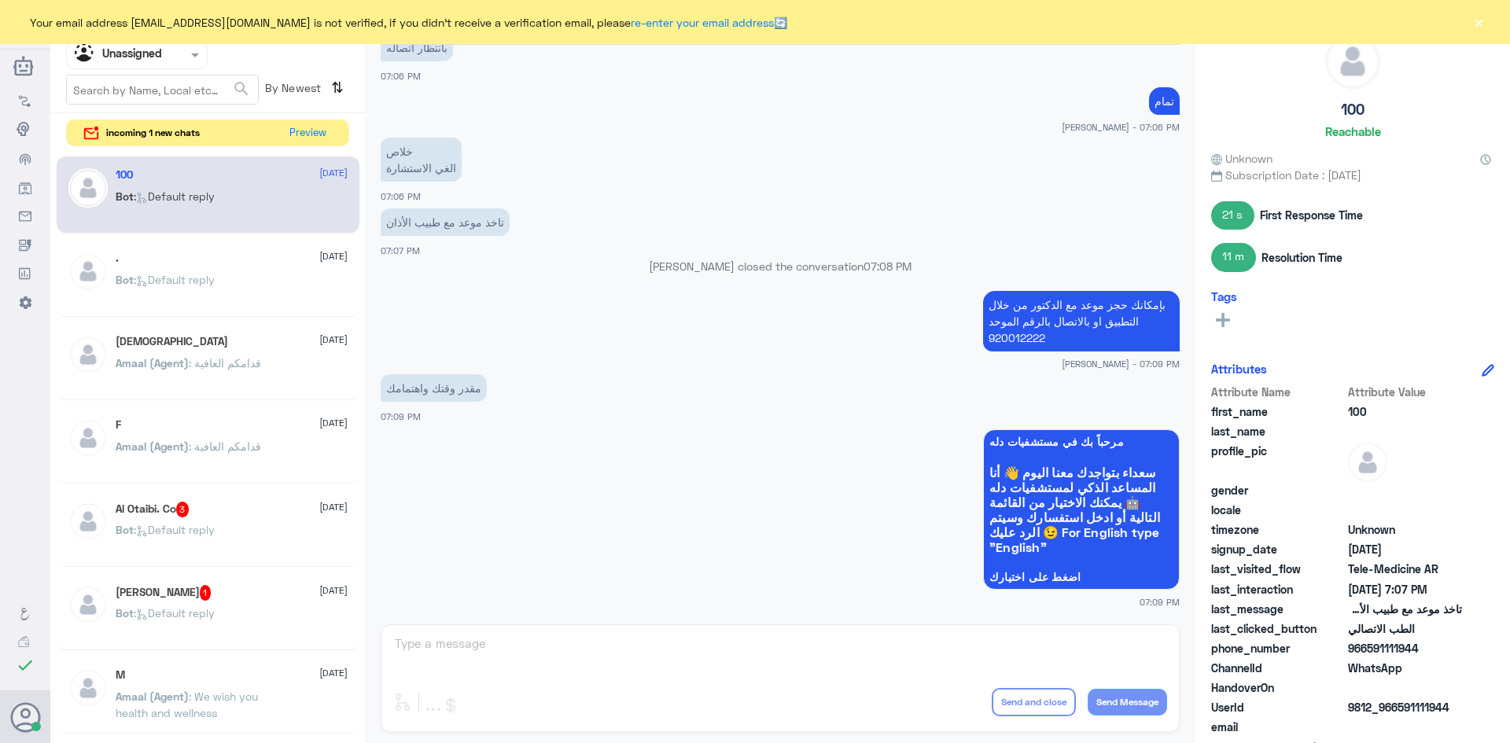
drag, startPoint x: 1420, startPoint y: 649, endPoint x: 1367, endPoint y: 652, distance: 53.5
click at [1367, 652] on span "966591111944" at bounding box center [1405, 648] width 114 height 17
copy span "591111944"
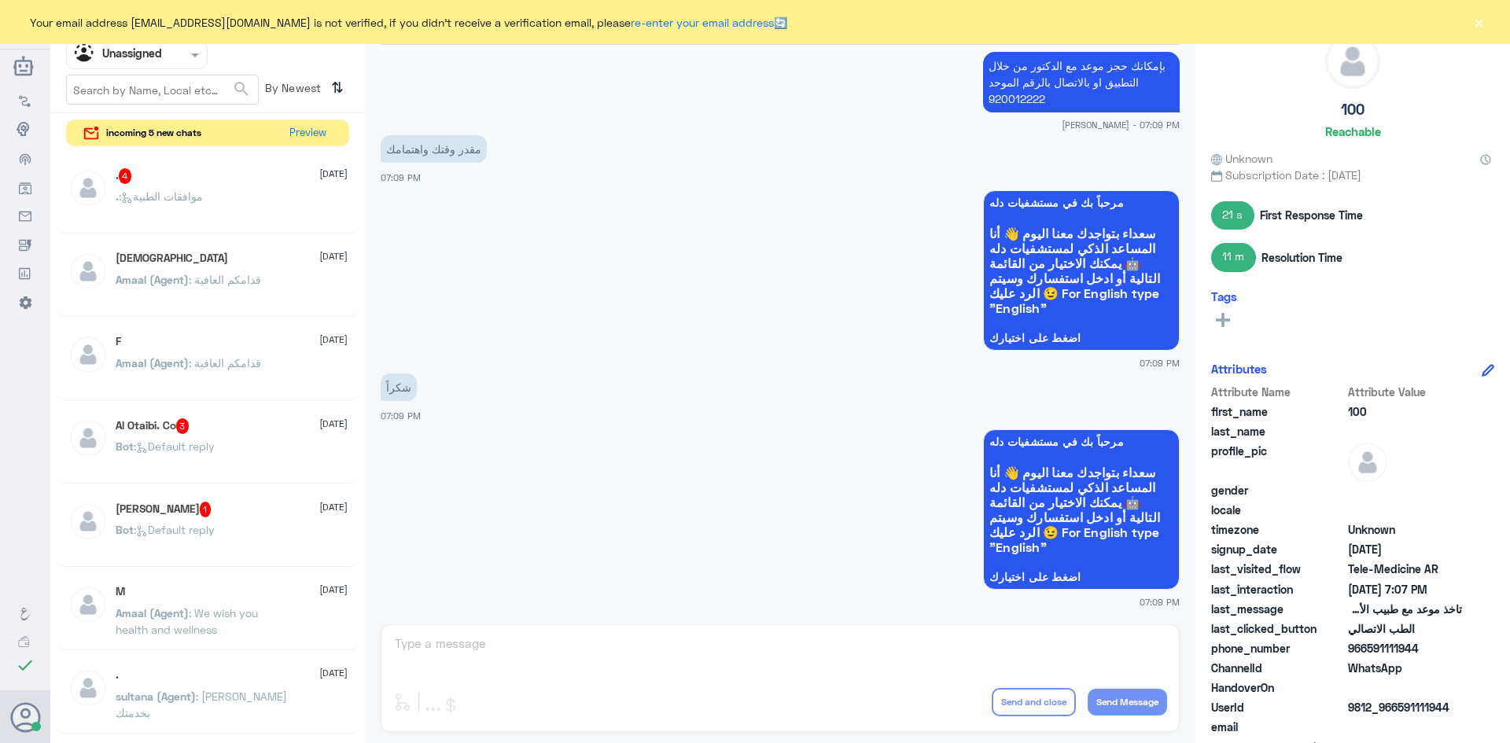
scroll to position [1079, 0]
click at [193, 57] on span at bounding box center [195, 55] width 8 height 4
click at [167, 96] on div "All" at bounding box center [137, 91] width 142 height 29
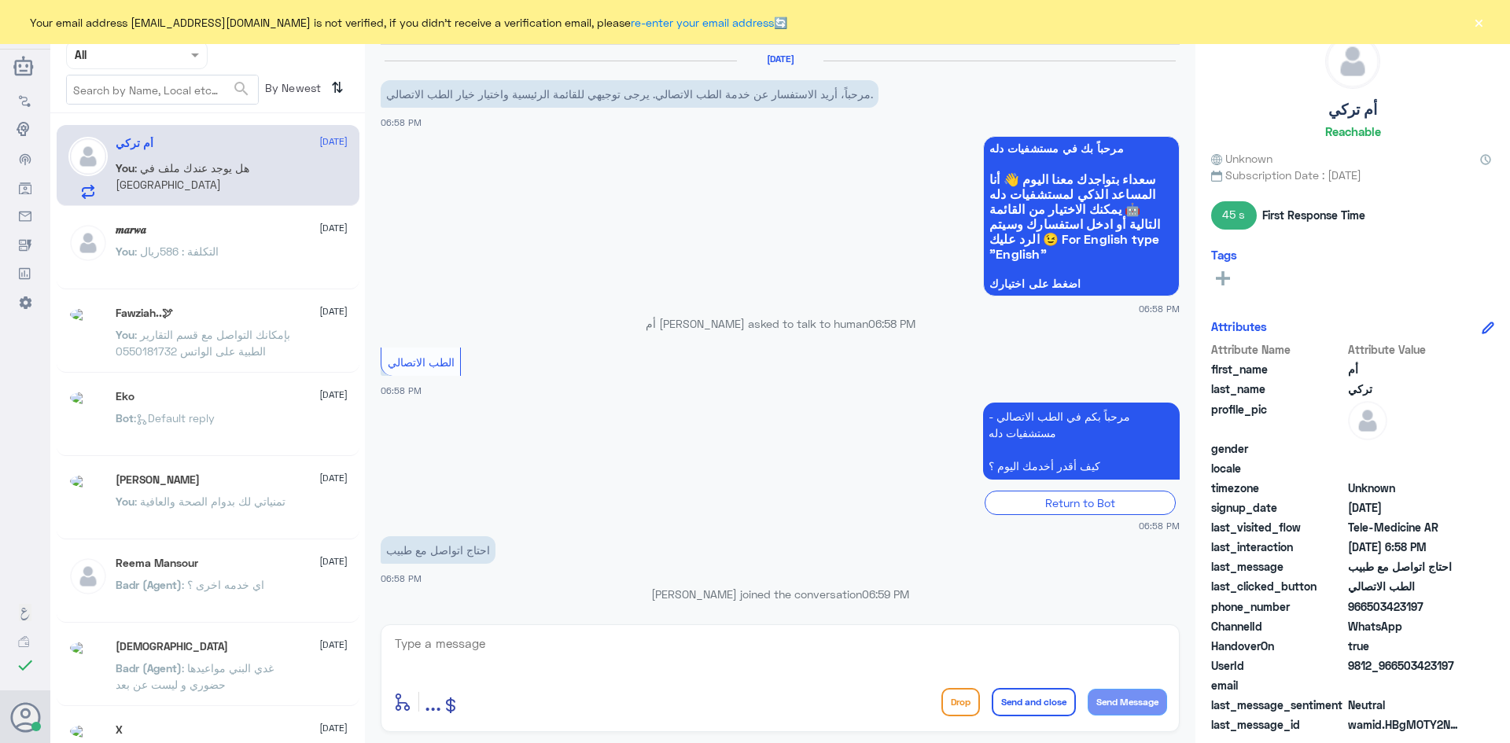
scroll to position [123, 0]
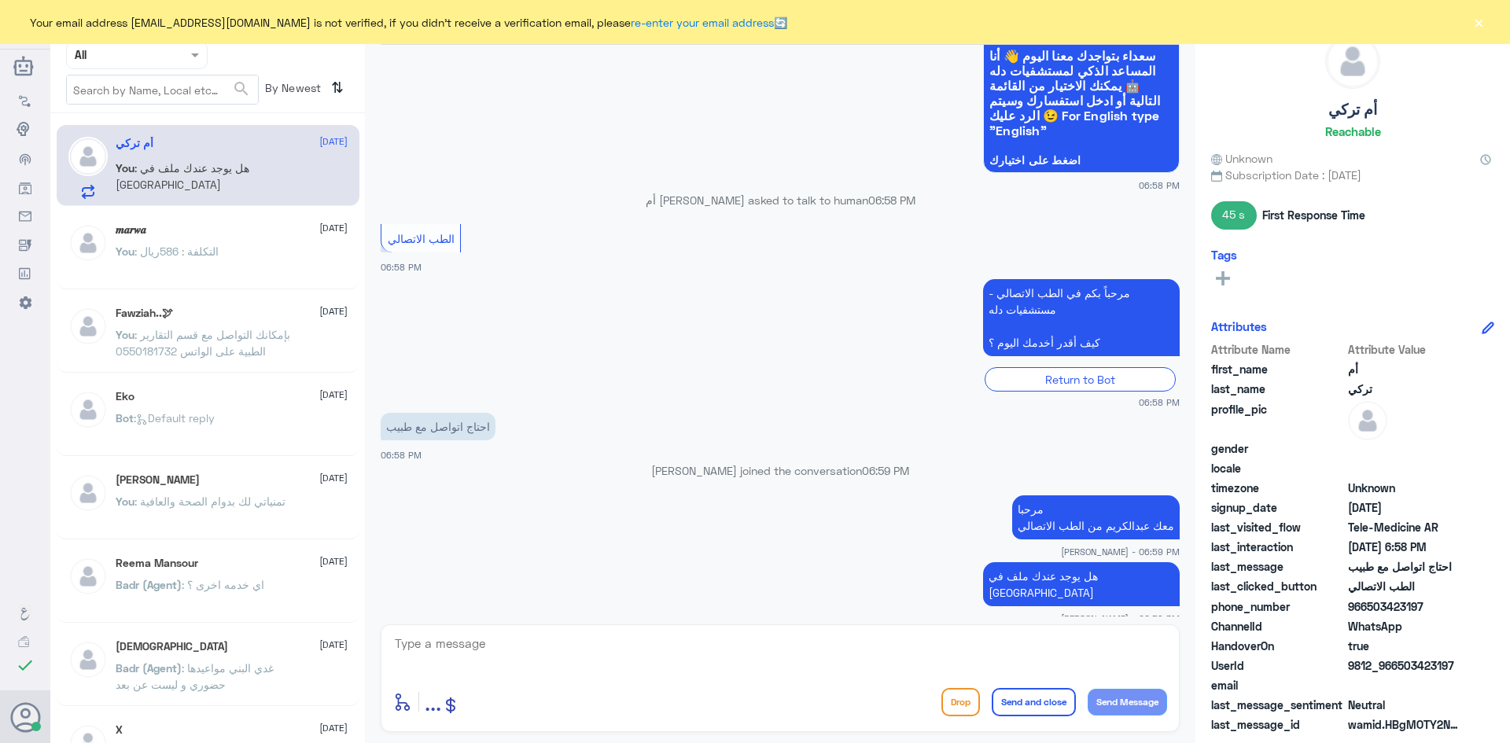
click at [1474, 21] on button "×" at bounding box center [1478, 22] width 16 height 16
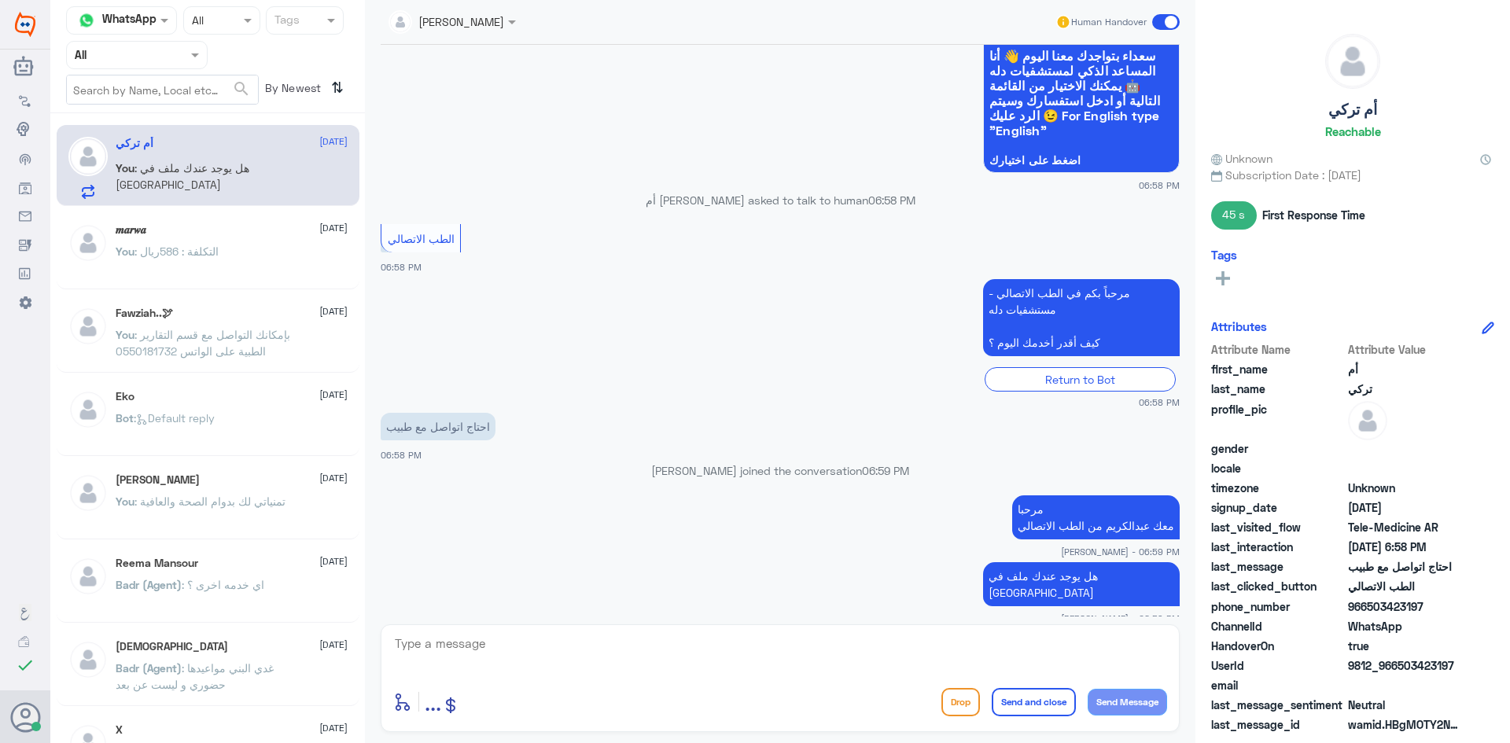
click at [1155, 21] on span at bounding box center [1166, 22] width 28 height 16
click at [0, 0] on input "checkbox" at bounding box center [0, 0] width 0 height 0
